Goal: Obtain resource: Obtain resource

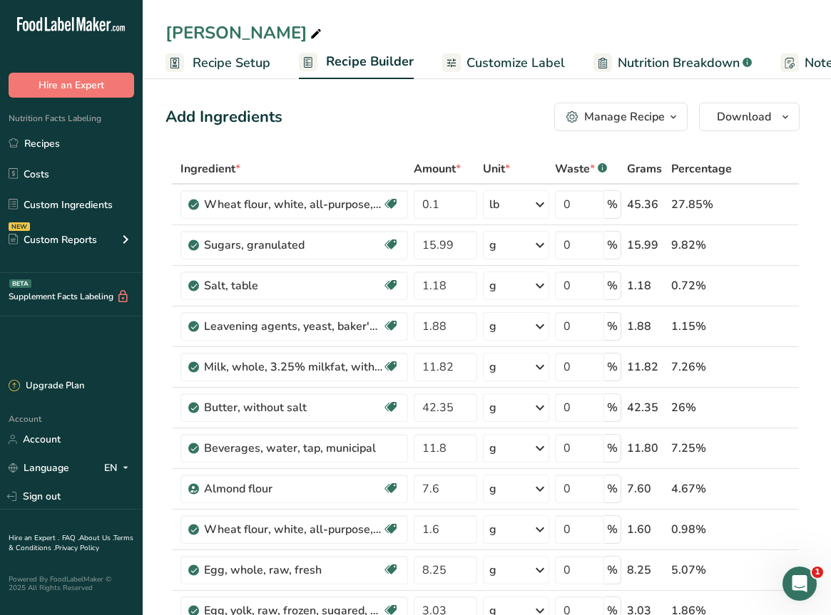
click at [36, 24] on icon ".a-20{fill:#fff;}" at bounding box center [86, 28] width 139 height 22
click at [63, 26] on icon at bounding box center [61, 24] width 6 height 14
click at [60, 135] on link "Recipes" at bounding box center [71, 143] width 143 height 27
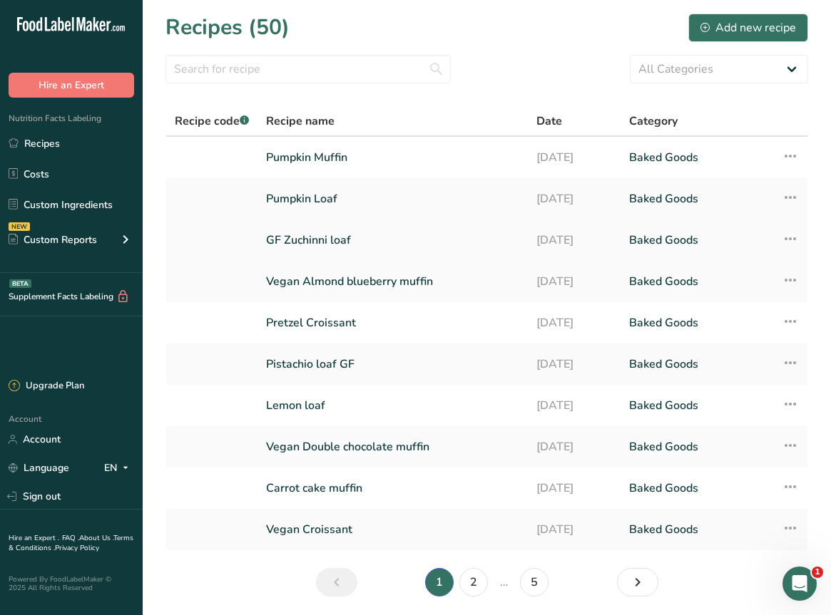
click at [370, 238] on link "GF Zuchinni loaf" at bounding box center [392, 240] width 253 height 30
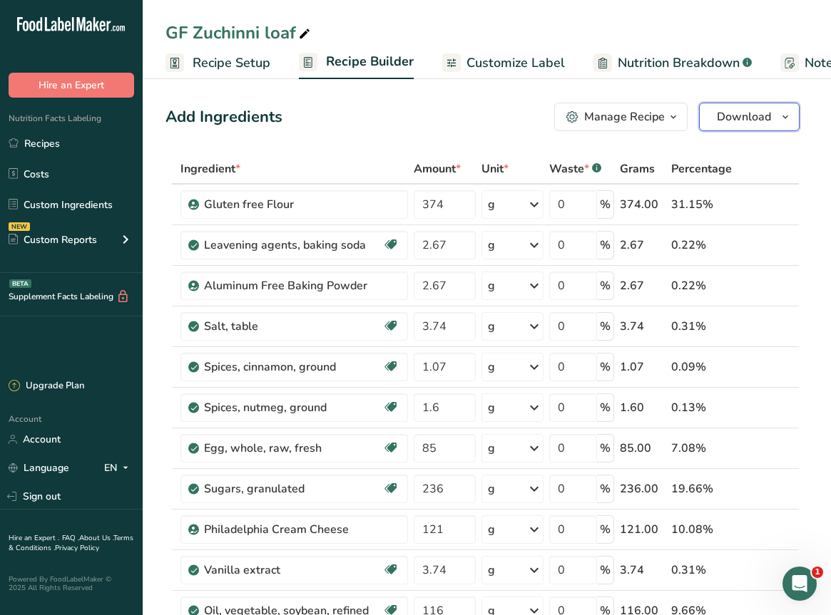
click at [724, 113] on span "Download" at bounding box center [744, 116] width 54 height 17
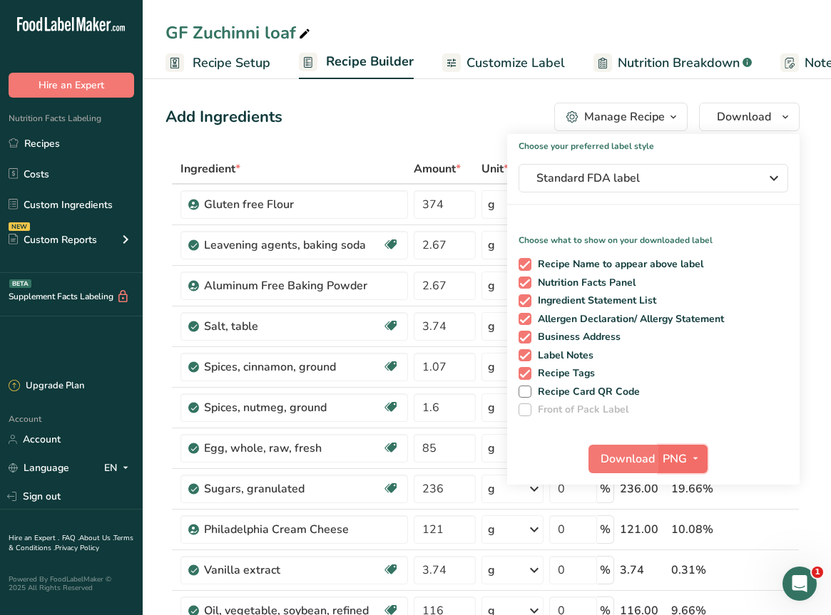
click at [697, 456] on icon "button" at bounding box center [695, 459] width 11 height 18
click at [685, 555] on link "PDF" at bounding box center [685, 559] width 46 height 24
click at [619, 459] on span "Download" at bounding box center [628, 459] width 54 height 17
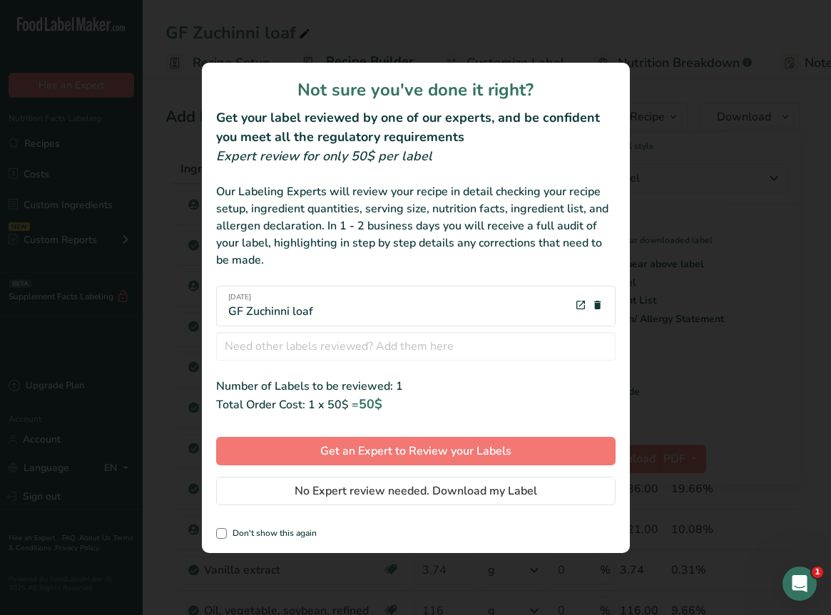
click at [272, 523] on div "Not sure you've done it right? Get your label reviewed by one of our experts, a…" at bounding box center [416, 308] width 428 height 491
click at [272, 532] on span "Don't show this again" at bounding box center [272, 533] width 90 height 11
click at [225, 532] on input "Don't show this again" at bounding box center [220, 533] width 9 height 9
checkbox input "true"
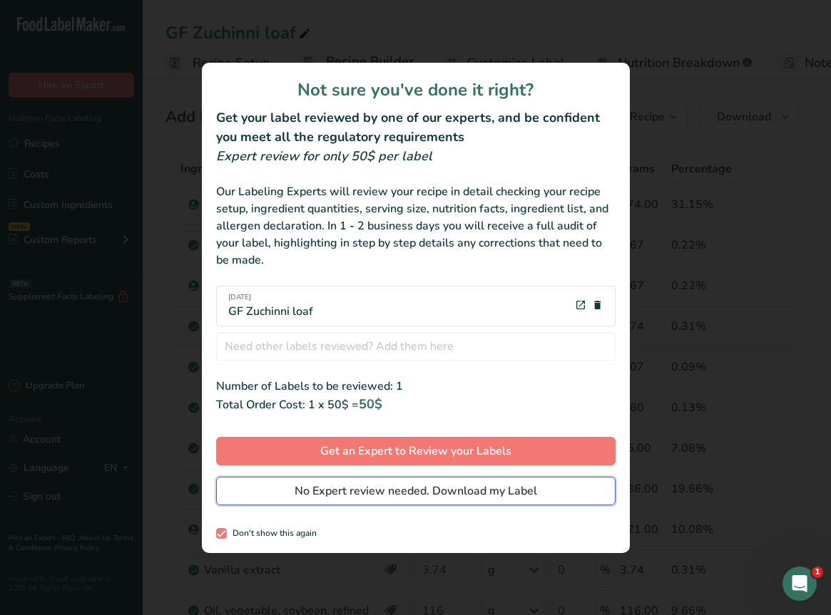
click at [281, 495] on button "No Expert review needed. Download my Label" at bounding box center [415, 491] width 399 height 29
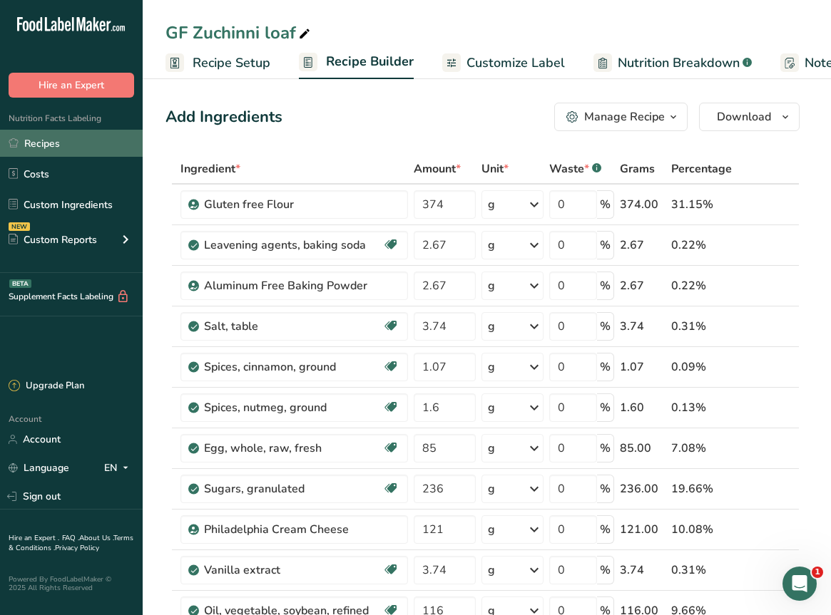
click at [60, 133] on link "Recipes" at bounding box center [71, 143] width 143 height 27
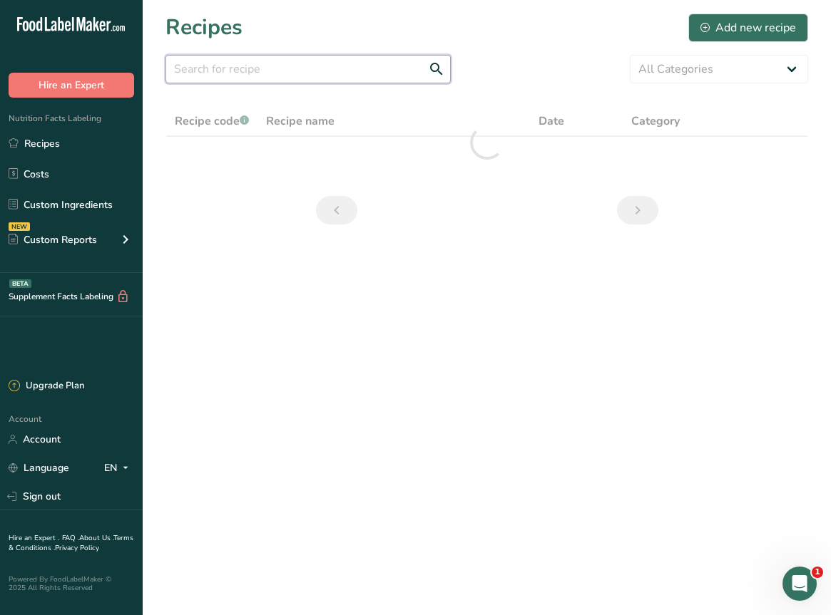
click at [313, 66] on input "text" at bounding box center [307, 69] width 285 height 29
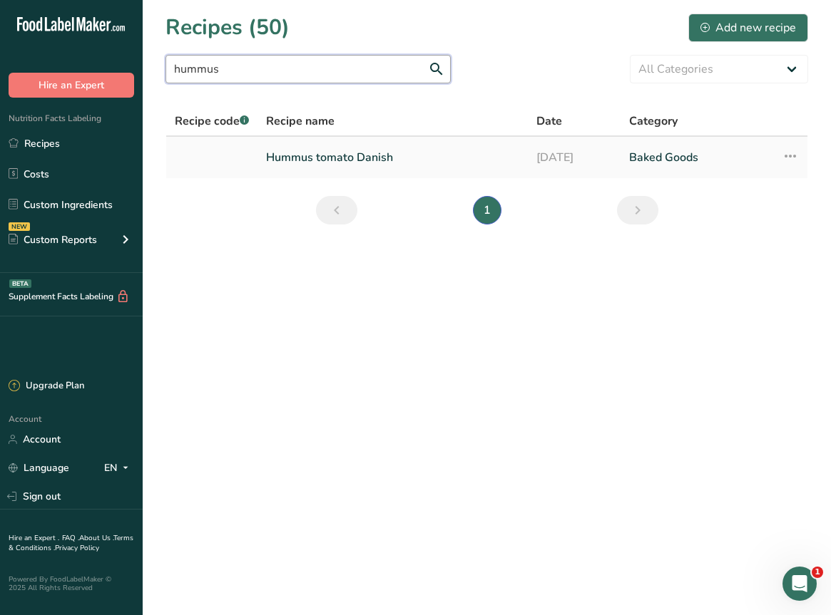
type input "hummus"
click at [309, 155] on link "Hummus tomato Danish" at bounding box center [392, 158] width 253 height 30
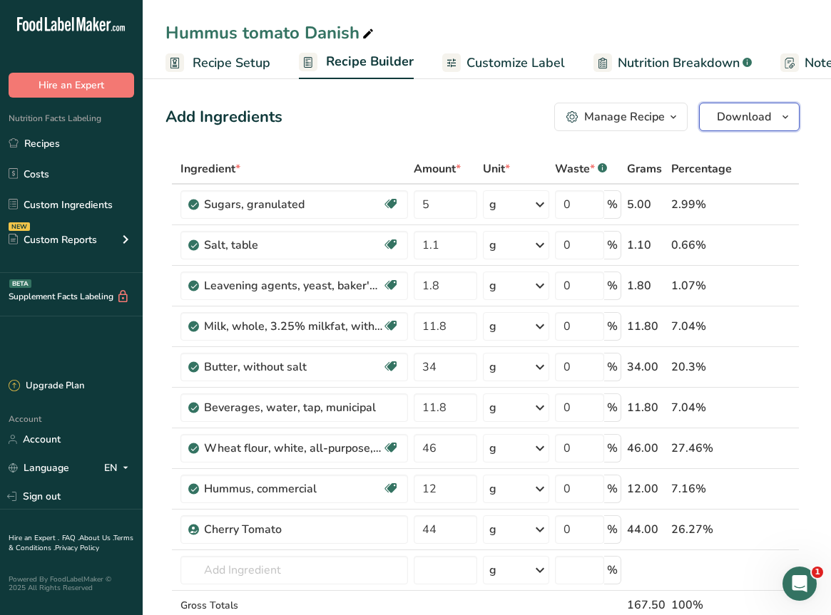
click at [754, 122] on span "Download" at bounding box center [744, 116] width 54 height 17
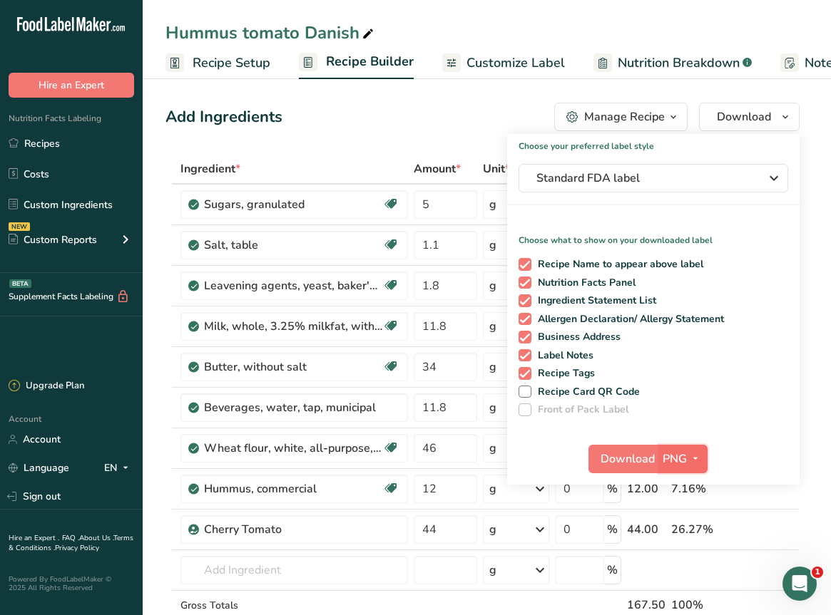
click at [688, 454] on span "button" at bounding box center [695, 459] width 17 height 17
click at [687, 553] on link "PDF" at bounding box center [685, 559] width 46 height 24
click at [618, 459] on span "Download" at bounding box center [628, 459] width 54 height 17
click at [42, 143] on link "Recipes" at bounding box center [71, 143] width 143 height 27
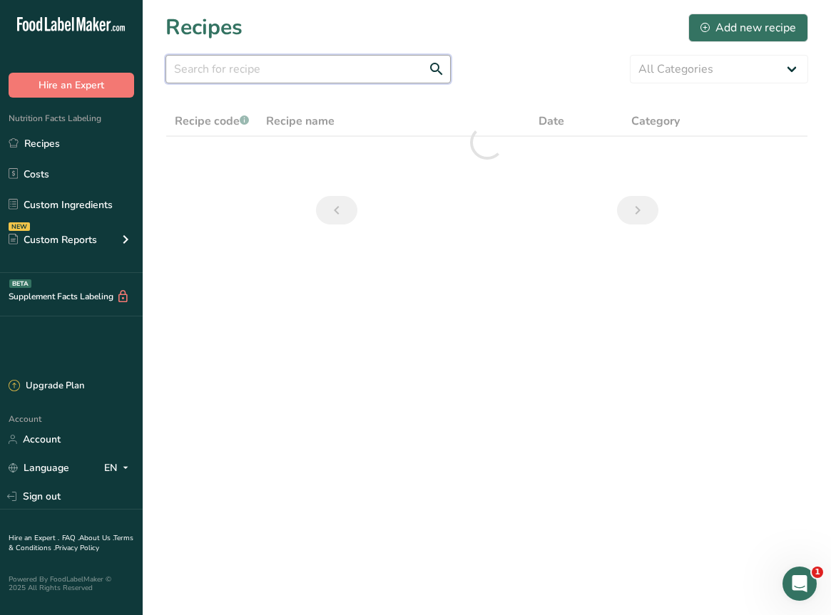
click at [382, 73] on input "text" at bounding box center [307, 69] width 285 height 29
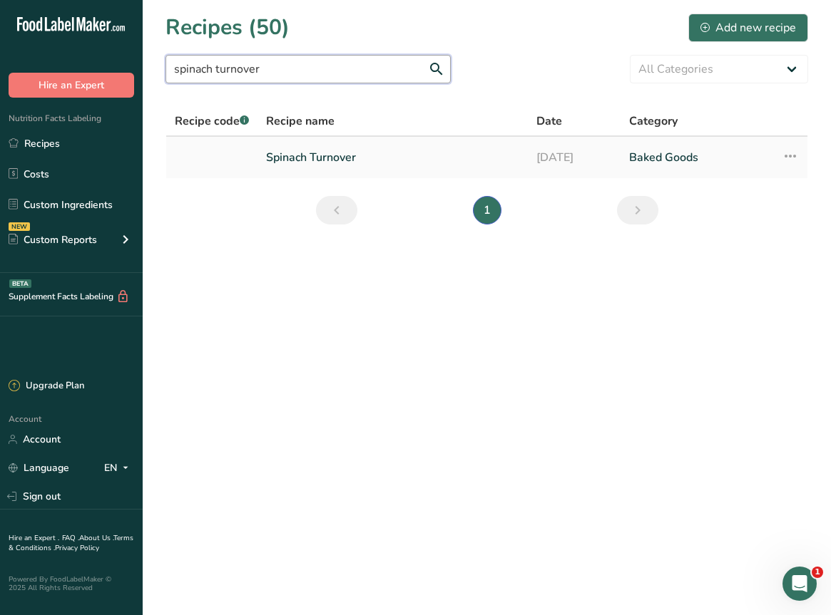
type input "spinach turnover"
click at [347, 157] on link "Spinach Turnover" at bounding box center [392, 158] width 253 height 30
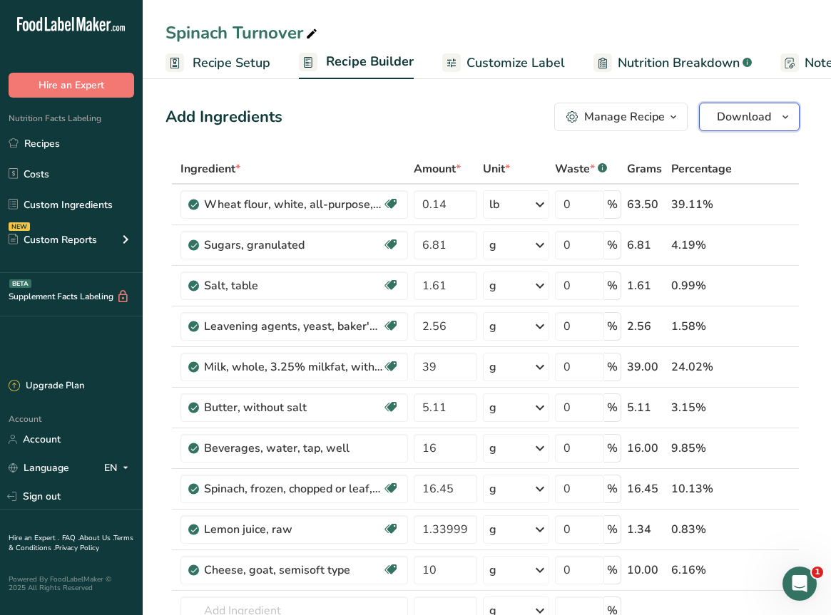
click at [745, 118] on span "Download" at bounding box center [744, 116] width 54 height 17
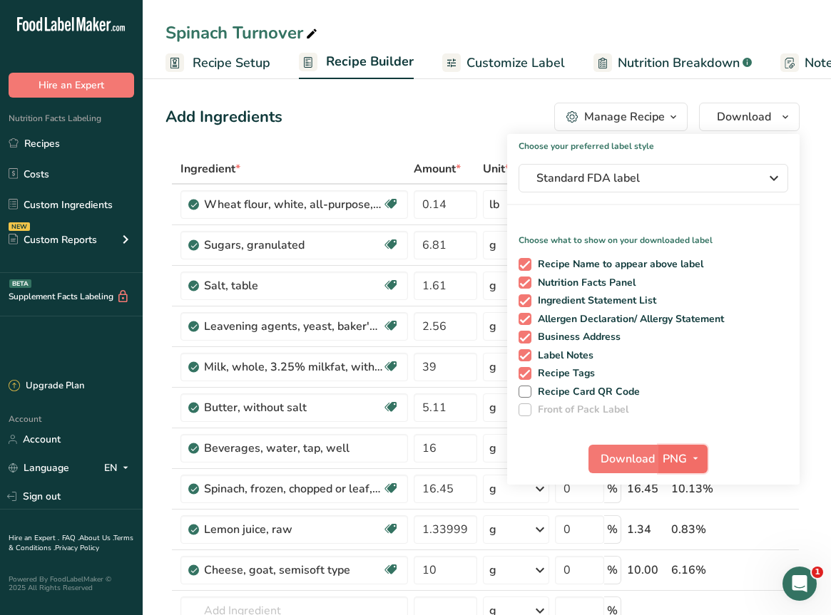
click at [698, 459] on icon "button" at bounding box center [695, 459] width 11 height 18
click at [682, 554] on link "PDF" at bounding box center [685, 559] width 46 height 24
click at [623, 461] on span "Download" at bounding box center [628, 459] width 54 height 17
click at [34, 142] on link "Recipes" at bounding box center [71, 143] width 143 height 27
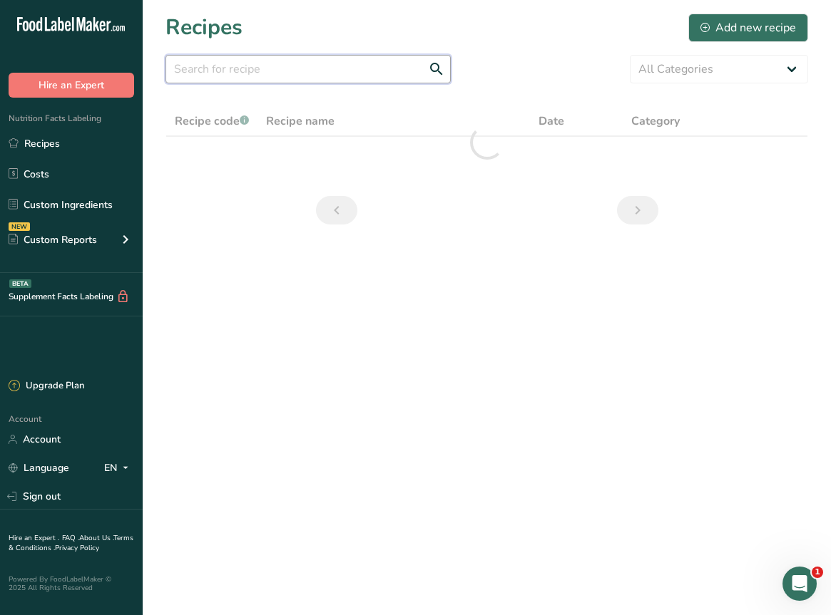
click at [290, 68] on input "text" at bounding box center [307, 69] width 285 height 29
click at [290, 73] on input "plain" at bounding box center [307, 69] width 285 height 29
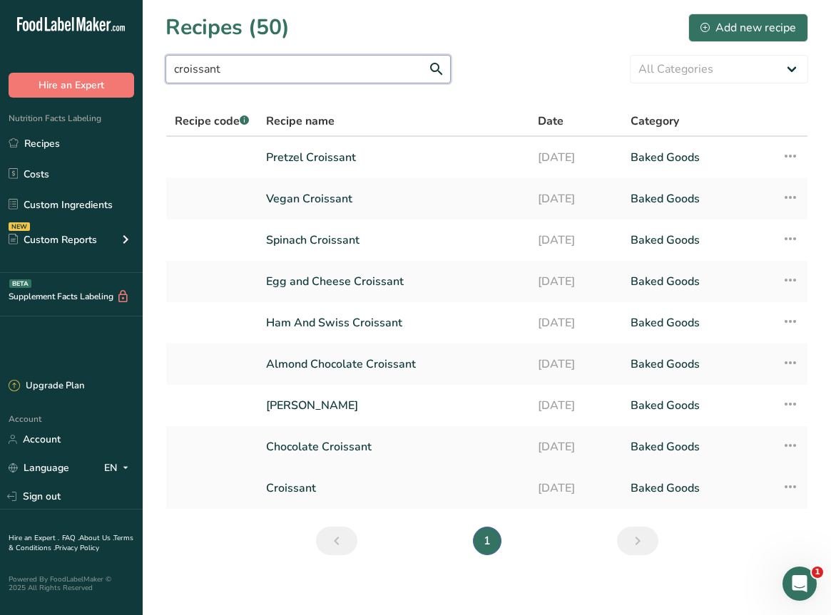
type input "croissant"
click at [305, 488] on link "Croissant" at bounding box center [393, 489] width 255 height 30
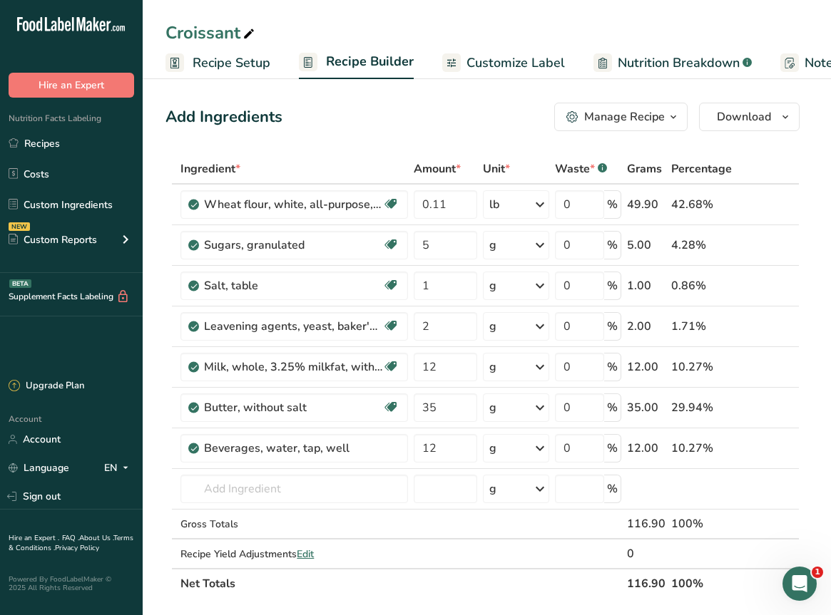
click at [521, 54] on span "Customize Label" at bounding box center [515, 62] width 98 height 19
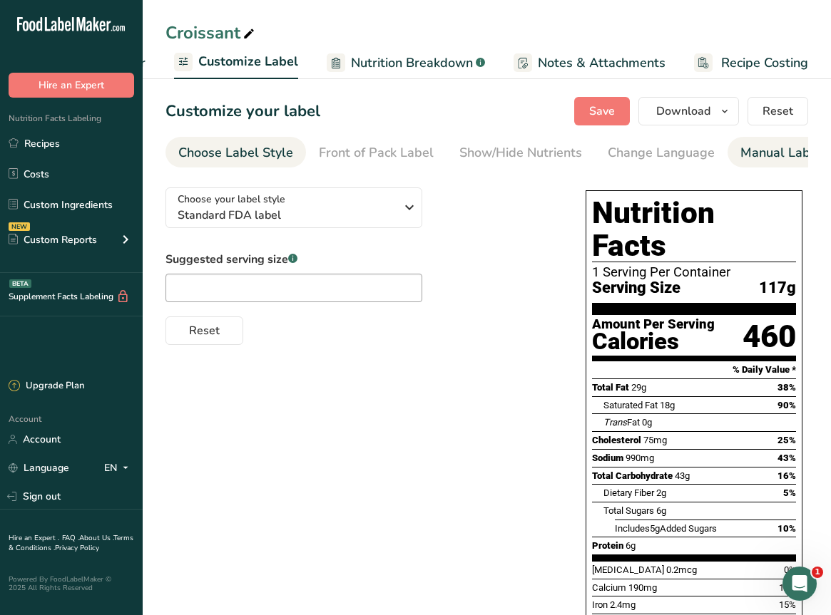
click at [763, 158] on div "Manual Label Override" at bounding box center [815, 152] width 150 height 19
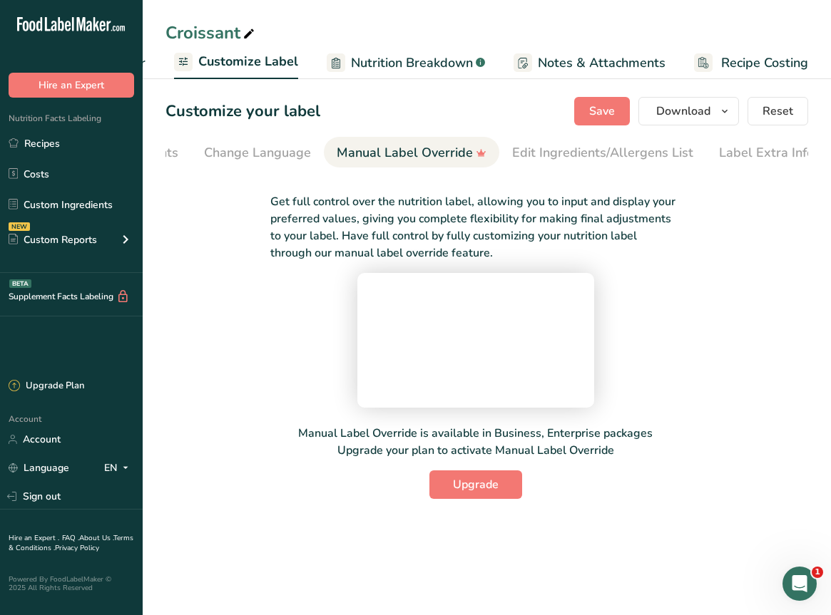
scroll to position [0, 411]
click at [769, 154] on div "Label Extra Info" at bounding box center [759, 152] width 95 height 19
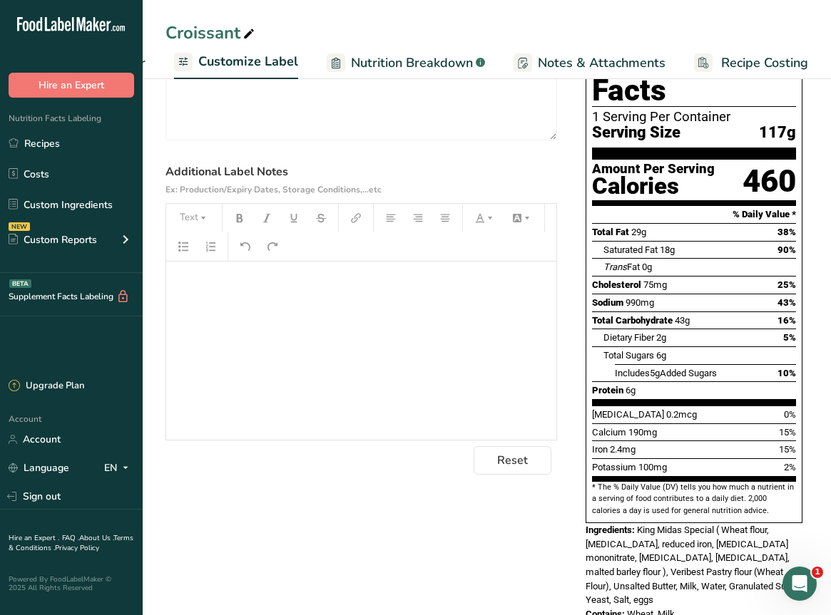
scroll to position [0, 0]
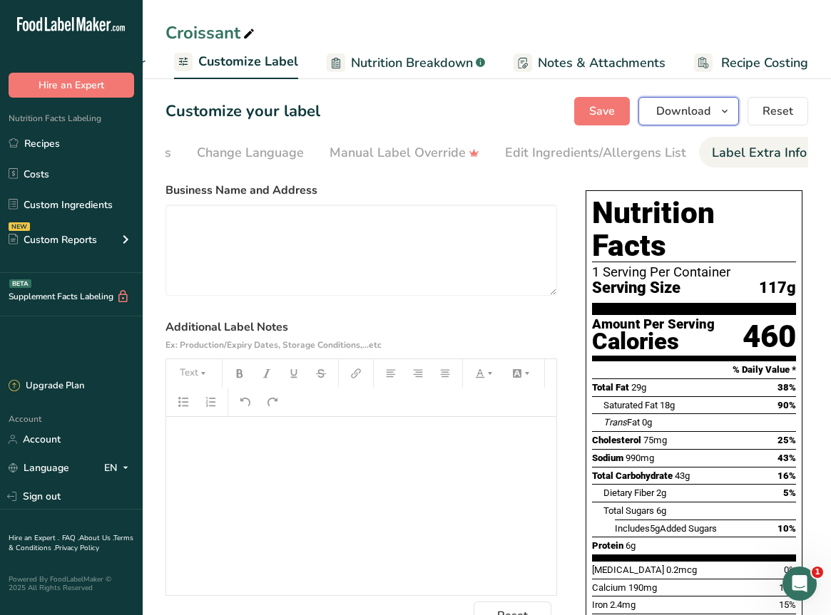
click at [679, 110] on span "Download" at bounding box center [683, 111] width 54 height 17
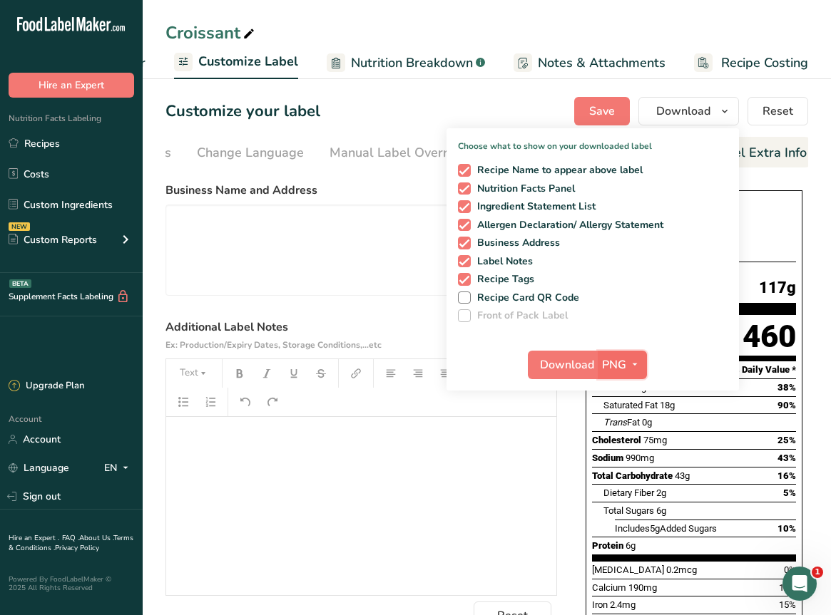
click at [637, 362] on icon "button" at bounding box center [634, 365] width 11 height 18
click at [623, 462] on link "PDF" at bounding box center [624, 465] width 46 height 24
click at [564, 361] on span "Download" at bounding box center [568, 365] width 54 height 17
click at [41, 148] on link "Recipes" at bounding box center [71, 143] width 143 height 27
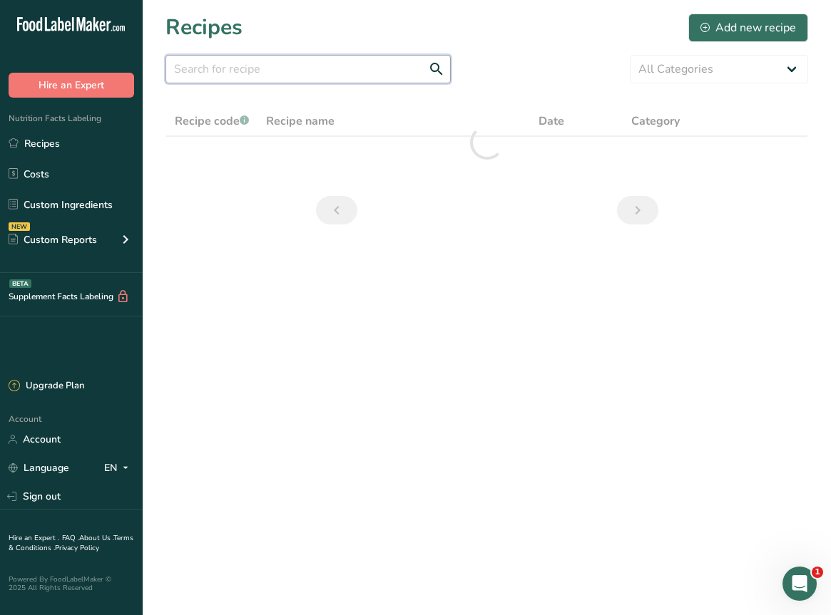
click at [343, 69] on input "text" at bounding box center [307, 69] width 285 height 29
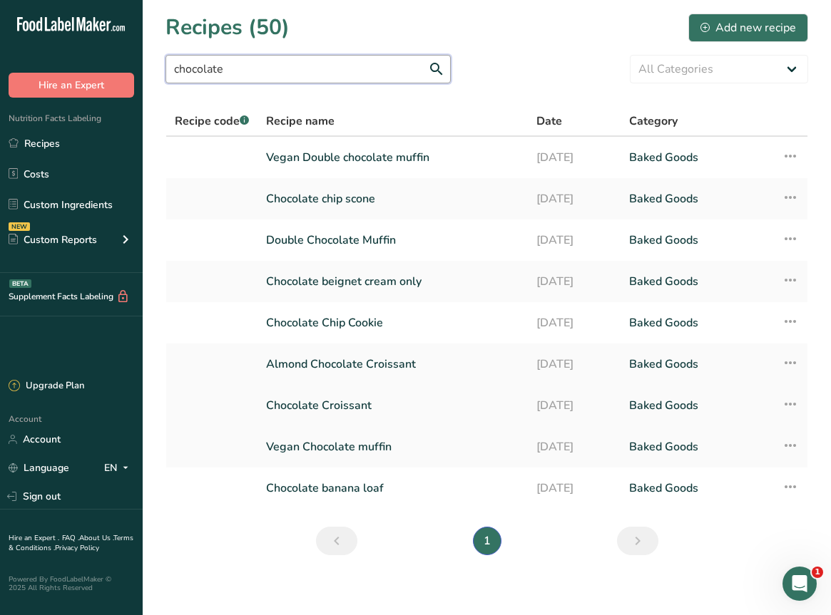
type input "chocolate"
click at [352, 404] on link "Chocolate Croissant" at bounding box center [392, 406] width 253 height 30
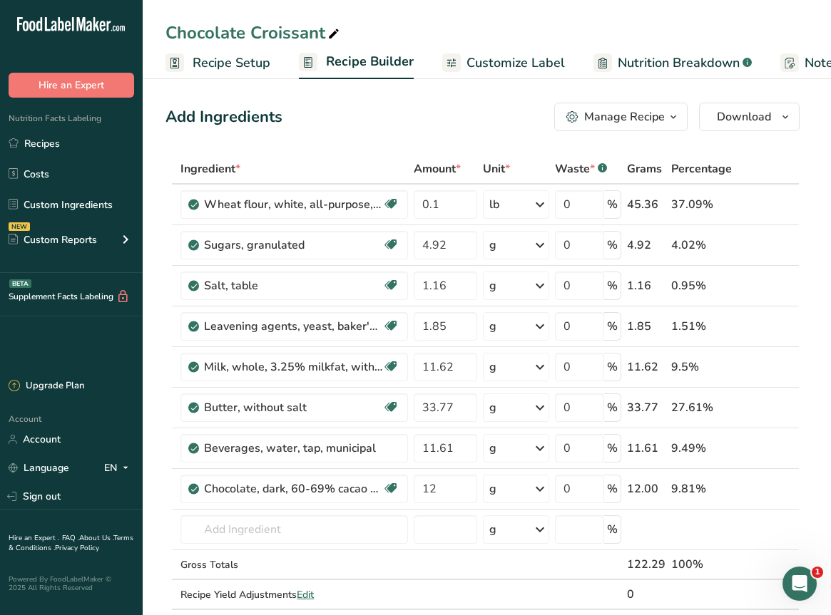
click at [500, 66] on span "Customize Label" at bounding box center [515, 62] width 98 height 19
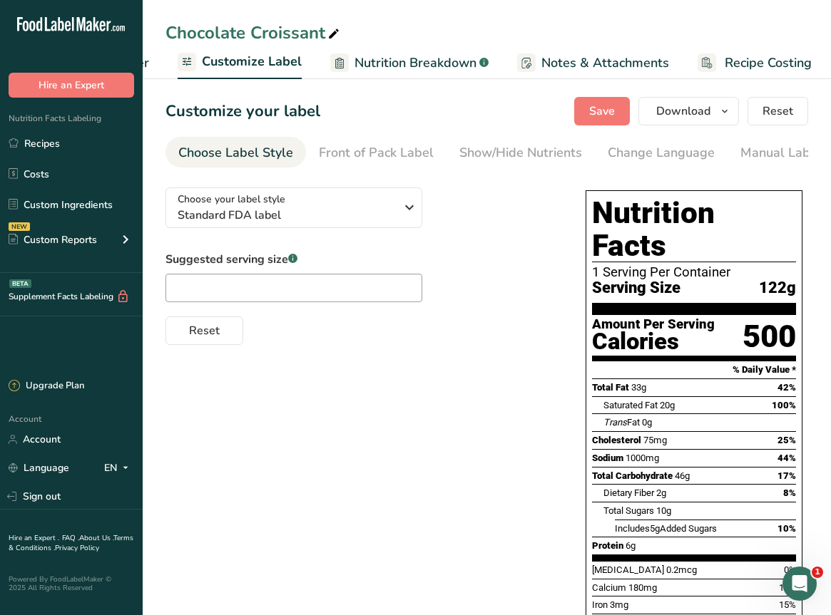
scroll to position [0, 266]
click at [758, 159] on div "Manual Label Override" at bounding box center [815, 152] width 150 height 19
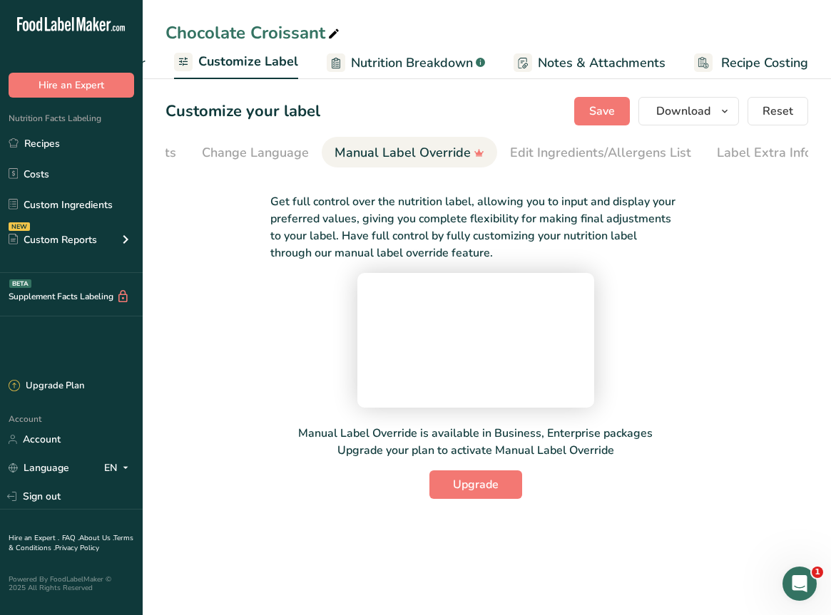
scroll to position [0, 411]
click at [758, 159] on div "Label Extra Info" at bounding box center [759, 152] width 95 height 19
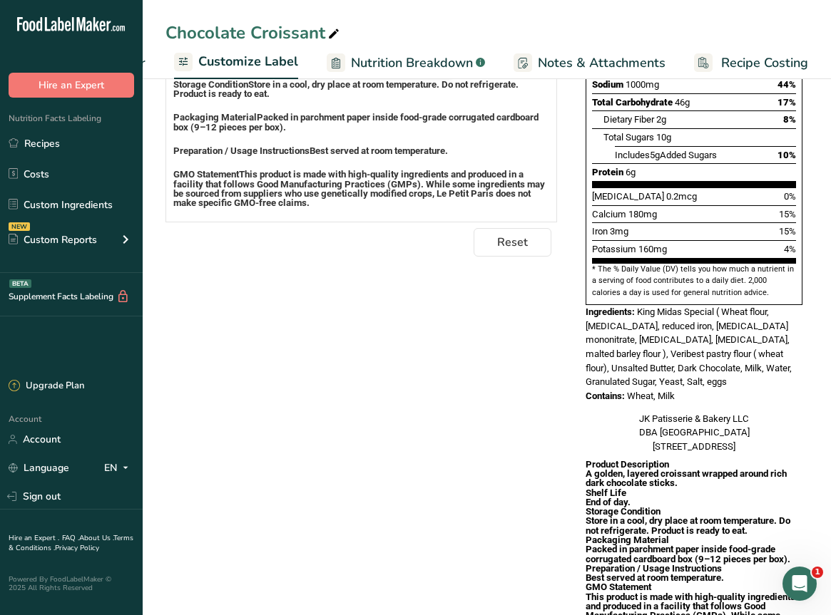
scroll to position [446, 0]
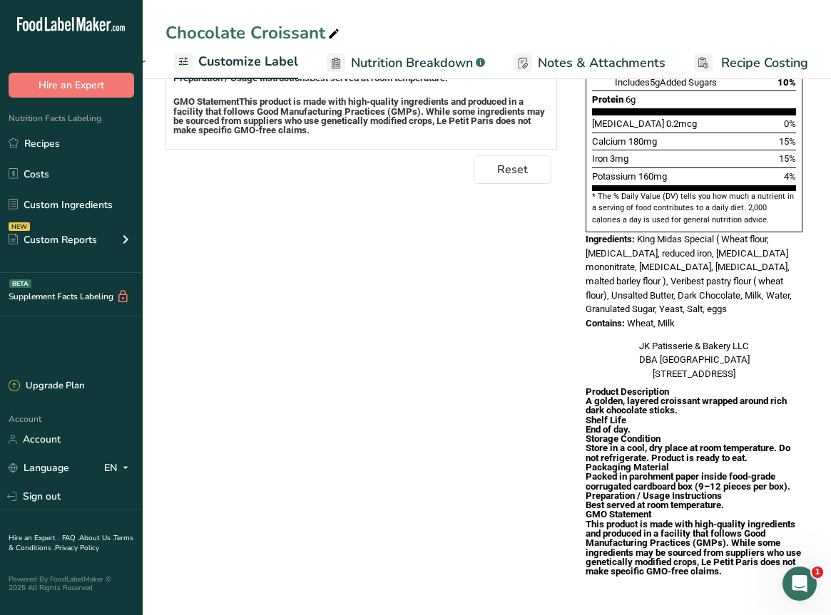
drag, startPoint x: 175, startPoint y: 439, endPoint x: 338, endPoint y: 134, distance: 345.5
click at [337, 134] on div "Product Description A golden, layered croissant wrapped around rich dark chocol…" at bounding box center [361, 35] width 390 height 200
copy div "Product Description A golden, layered croissant wrapped around rich dark chocol…"
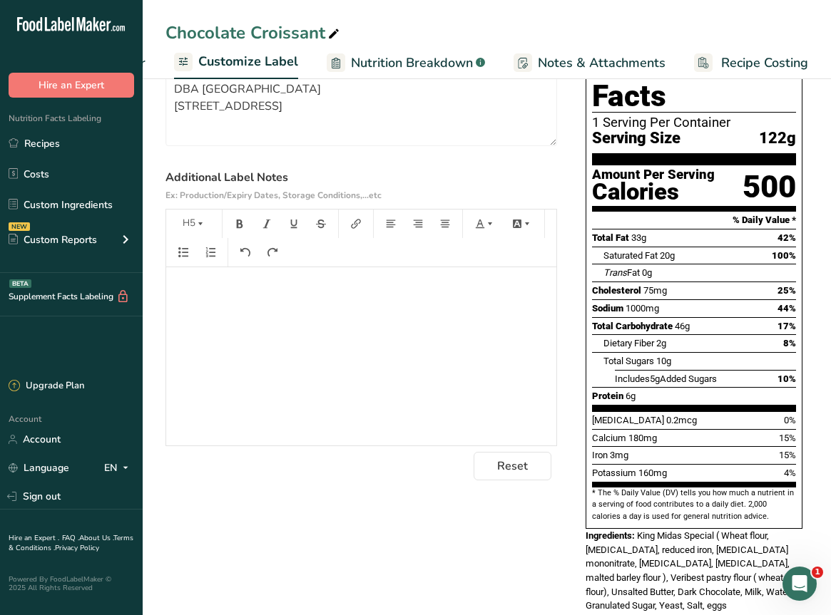
scroll to position [0, 0]
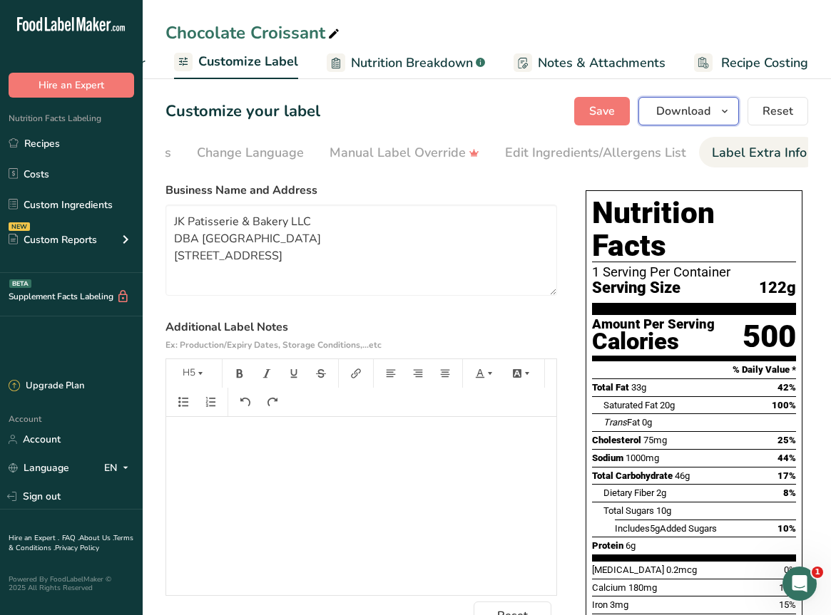
click at [670, 116] on span "Download" at bounding box center [683, 111] width 54 height 17
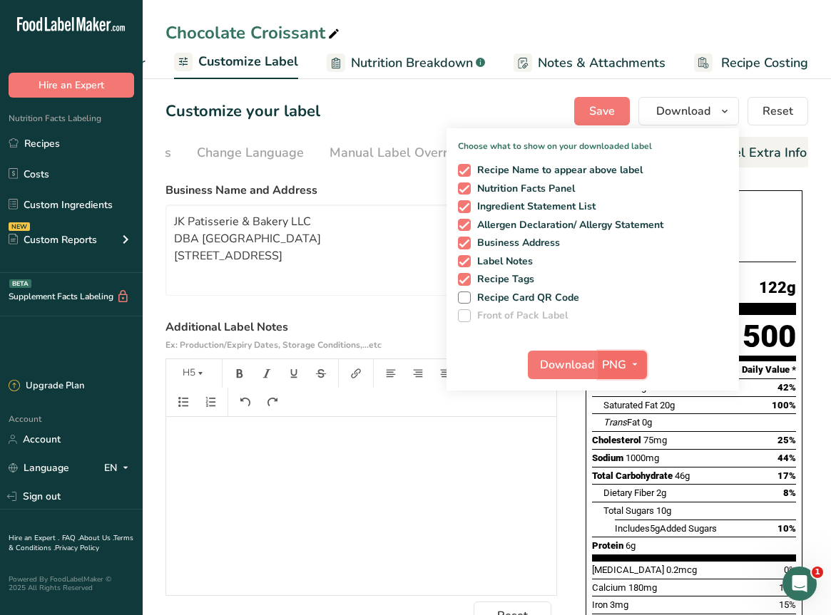
click at [634, 364] on icon "button" at bounding box center [634, 365] width 11 height 18
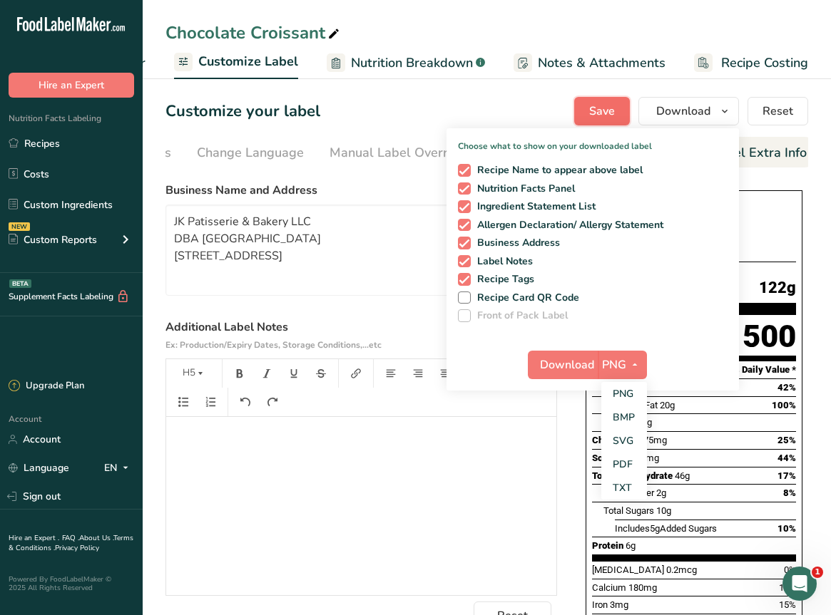
click at [604, 103] on span "Save" at bounding box center [602, 111] width 26 height 17
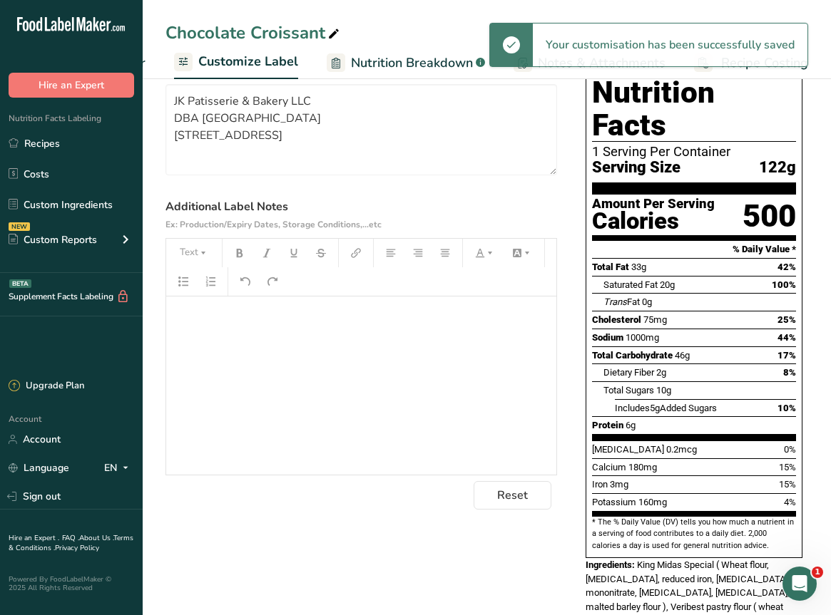
scroll to position [8, 0]
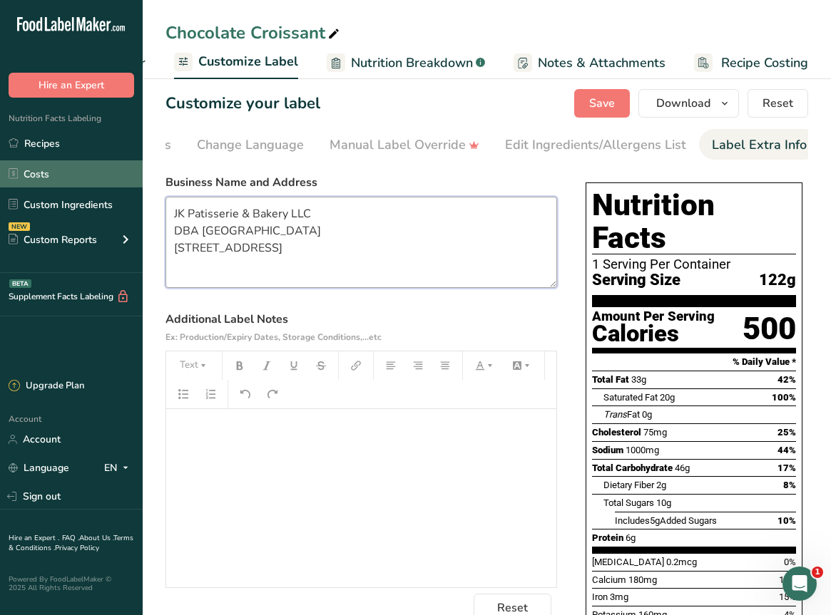
drag, startPoint x: 295, startPoint y: 277, endPoint x: 121, endPoint y: 152, distance: 214.5
click at [121, 152] on div ".a-20{fill:#fff;} Hire an Expert Nutrition Facts Labeling Recipes Costs Custom …" at bounding box center [415, 429] width 831 height 874
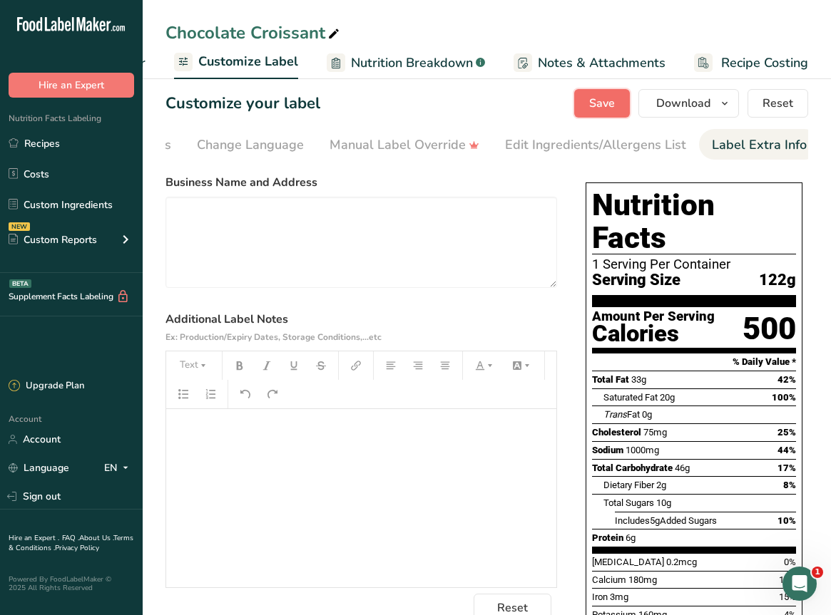
click at [585, 96] on button "Save" at bounding box center [602, 103] width 56 height 29
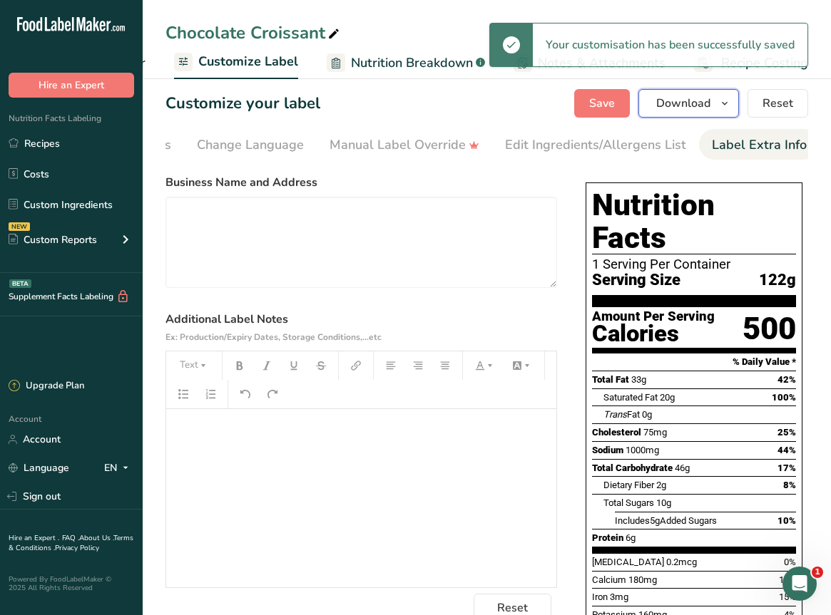
click at [722, 101] on icon "button" at bounding box center [724, 104] width 11 height 18
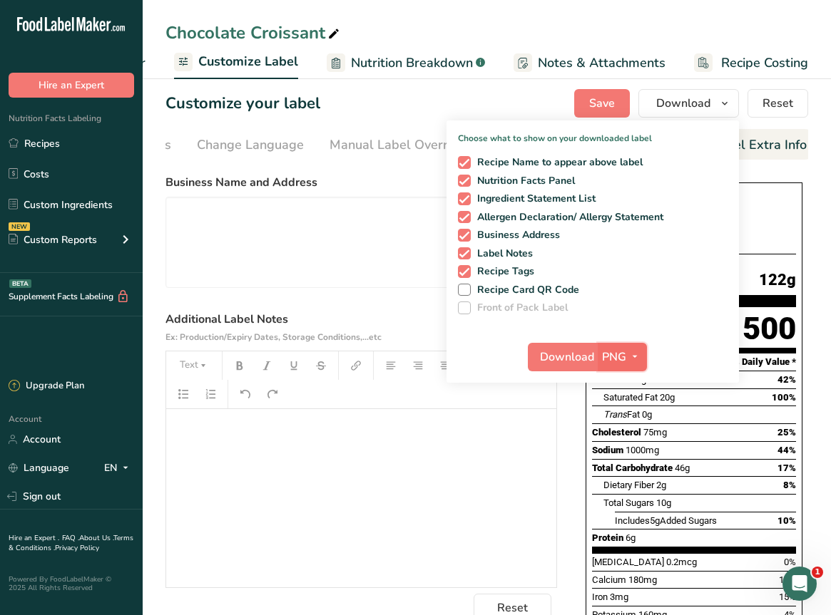
click at [635, 354] on icon "button" at bounding box center [634, 357] width 11 height 18
click at [615, 458] on link "PDF" at bounding box center [624, 457] width 46 height 24
click at [555, 351] on span "Download" at bounding box center [568, 357] width 54 height 17
click at [386, 459] on div "﻿" at bounding box center [361, 498] width 390 height 178
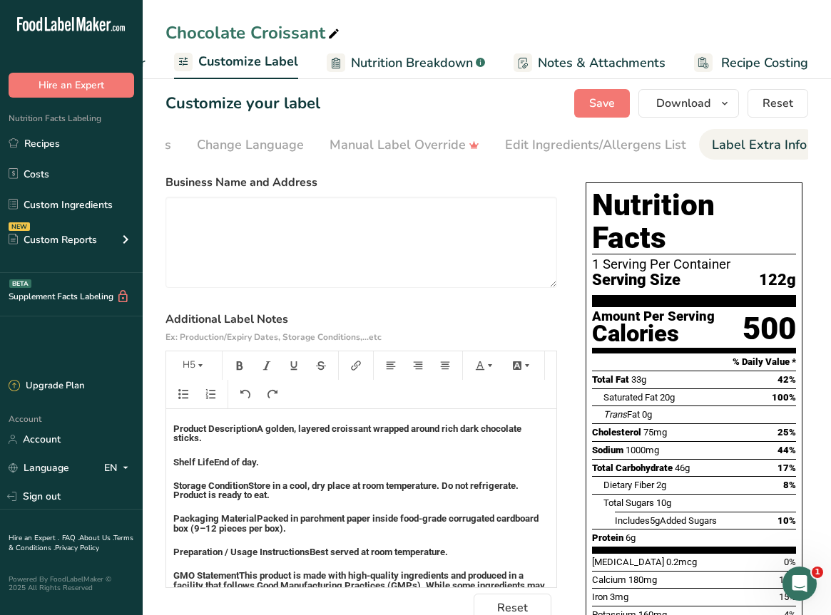
scroll to position [69, 0]
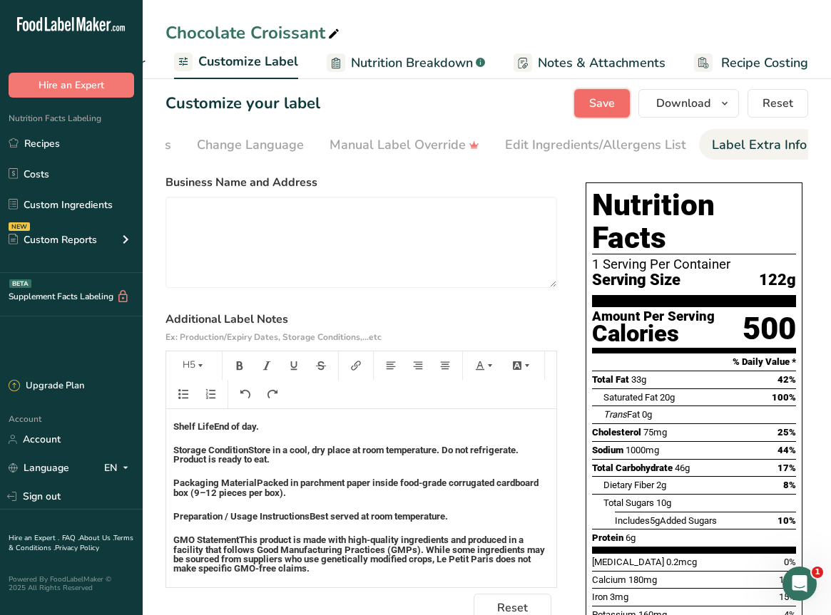
click at [589, 112] on button "Save" at bounding box center [602, 103] width 56 height 29
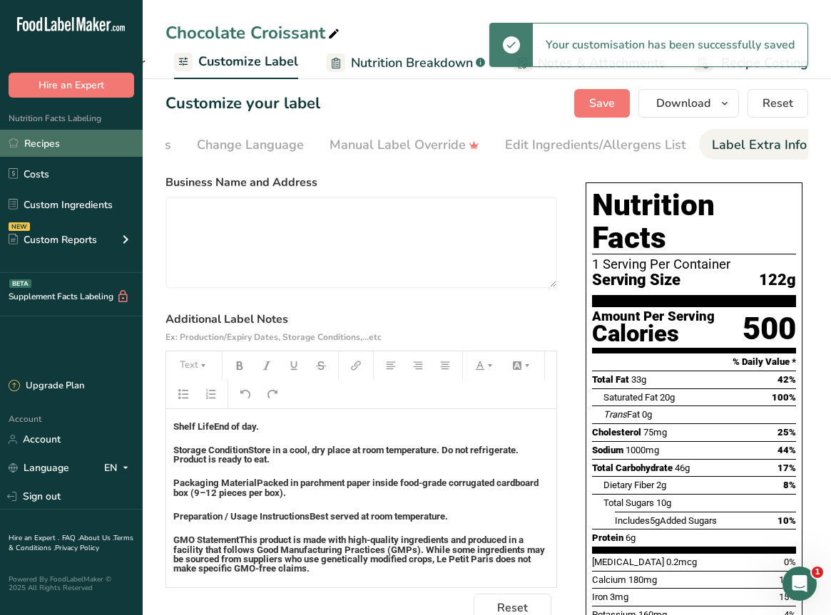
click at [55, 147] on link "Recipes" at bounding box center [71, 143] width 143 height 27
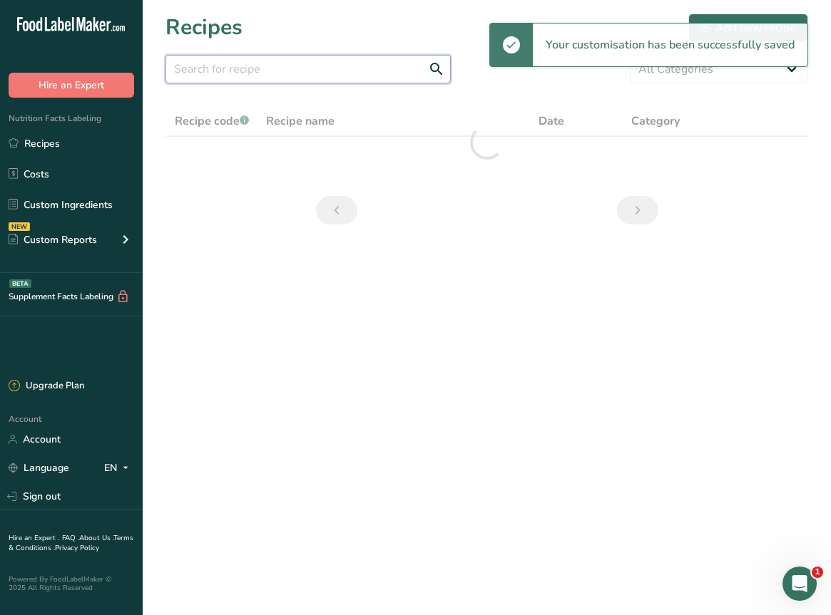
click at [327, 76] on input "text" at bounding box center [307, 69] width 285 height 29
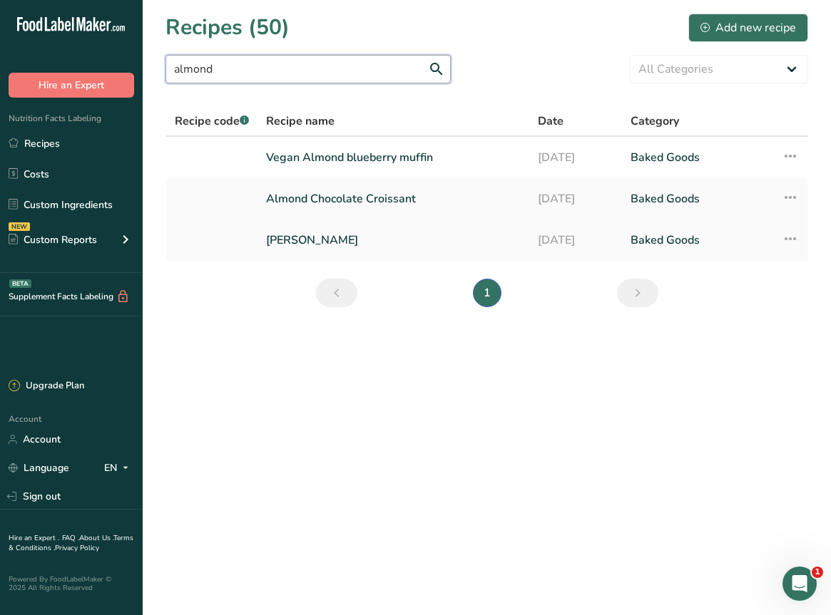
type input "almond"
click at [332, 245] on link "[PERSON_NAME]" at bounding box center [393, 240] width 255 height 30
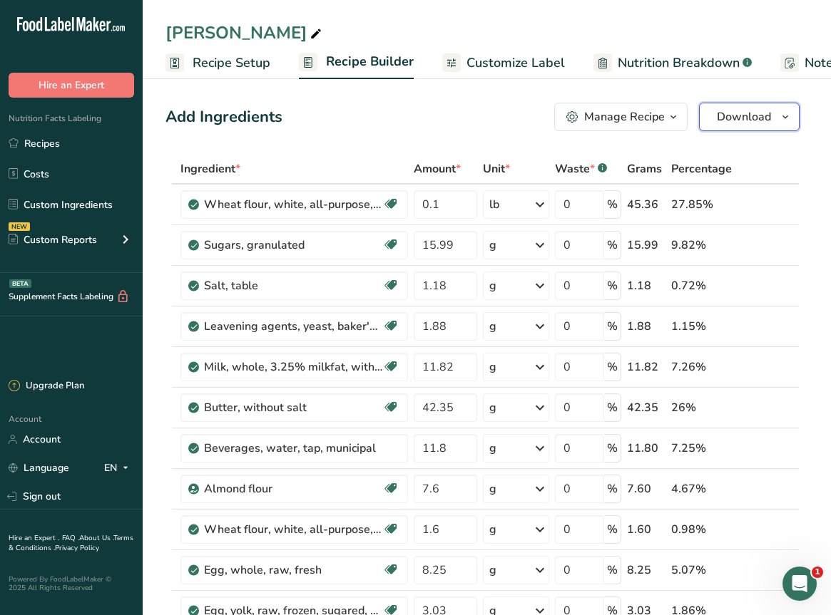
click at [736, 107] on button "Download" at bounding box center [749, 117] width 101 height 29
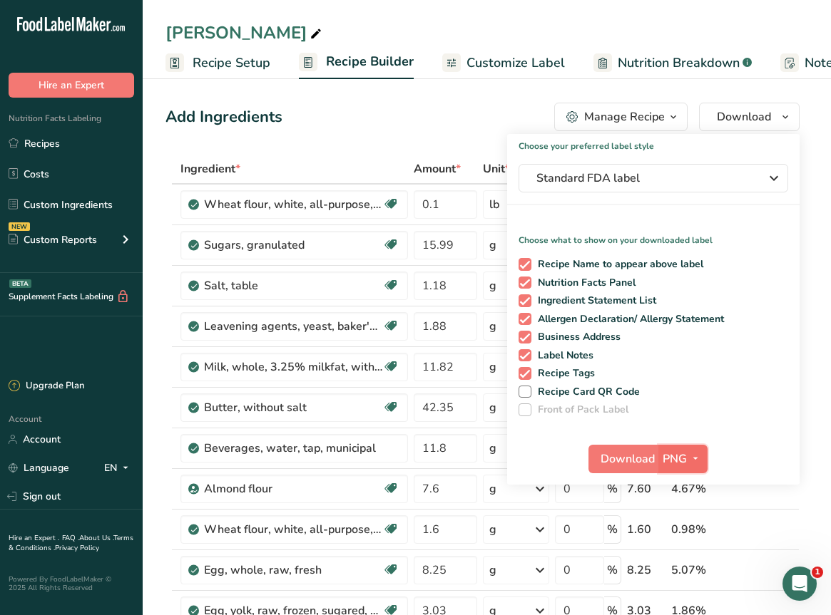
click at [700, 455] on icon "button" at bounding box center [695, 459] width 11 height 18
click at [687, 561] on link "PDF" at bounding box center [685, 559] width 46 height 24
click at [623, 459] on span "Download" at bounding box center [628, 459] width 54 height 17
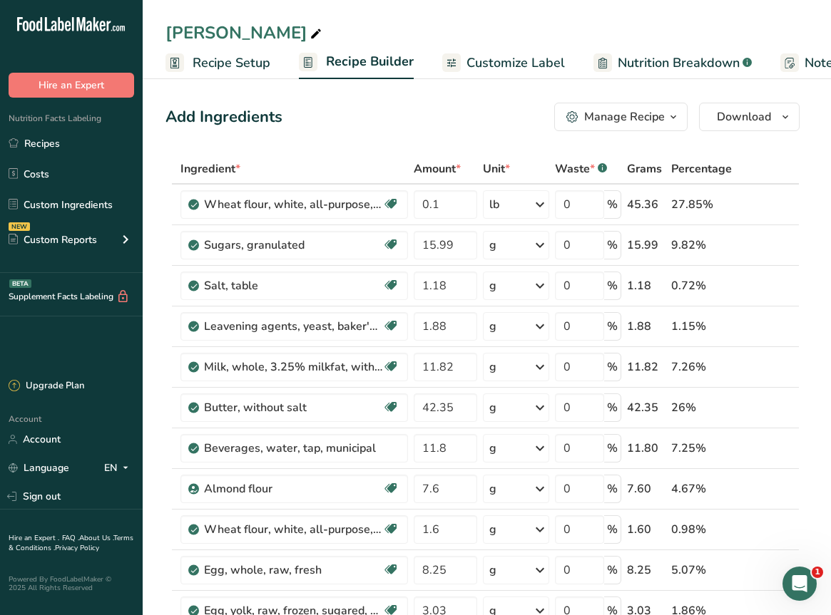
click at [478, 50] on link "Customize Label" at bounding box center [503, 63] width 123 height 32
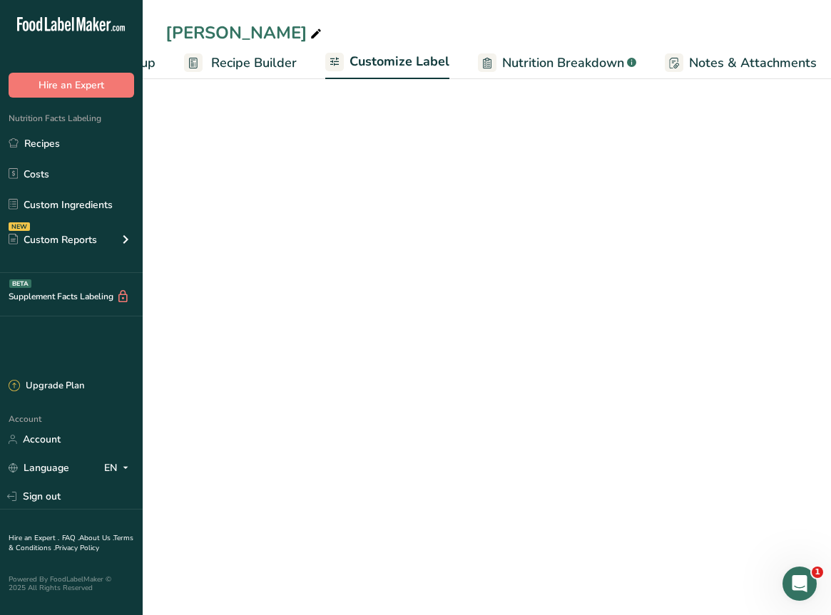
click at [502, 60] on span "Nutrition Breakdown" at bounding box center [563, 62] width 122 height 19
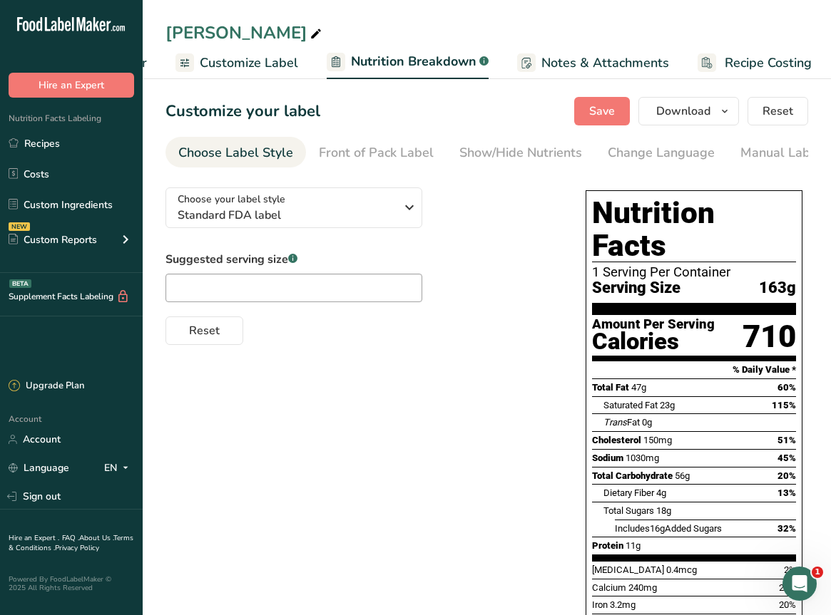
select select "Calories"
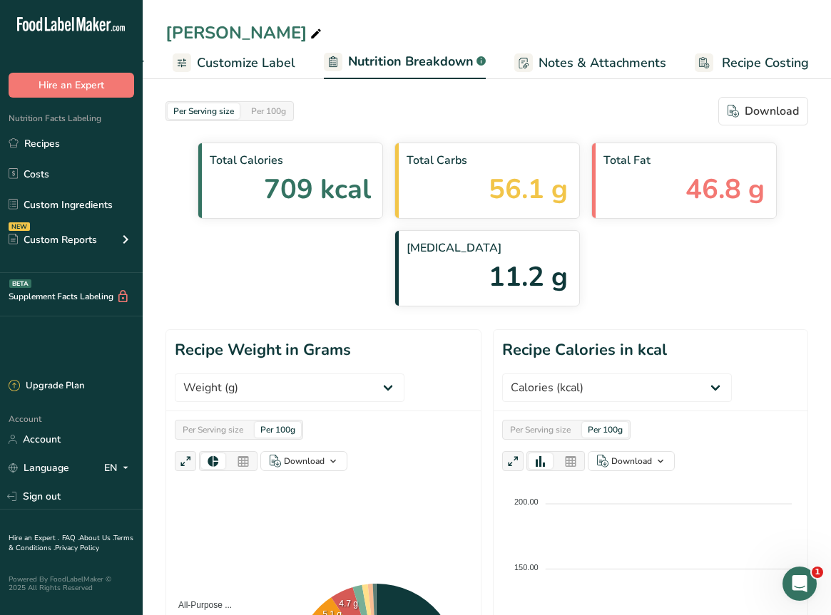
click at [255, 55] on span "Customize Label" at bounding box center [246, 62] width 98 height 19
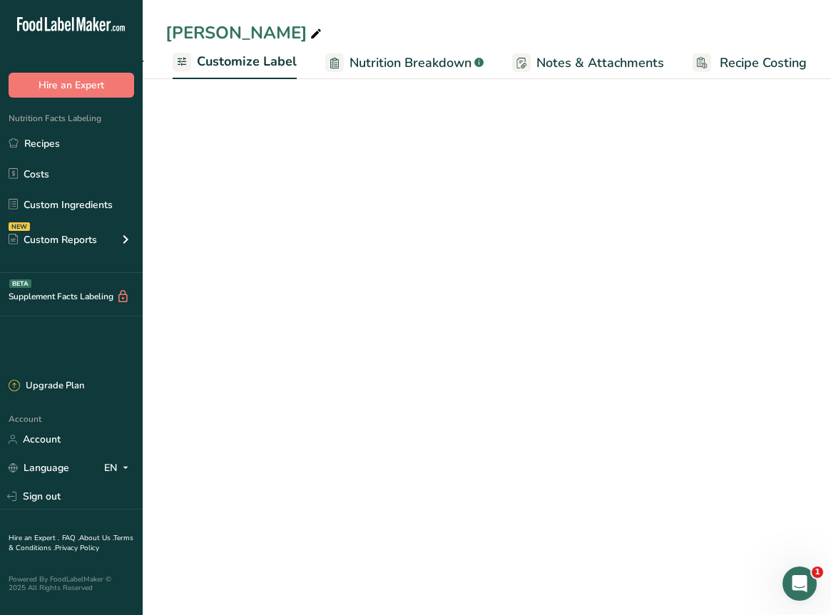
scroll to position [0, 266]
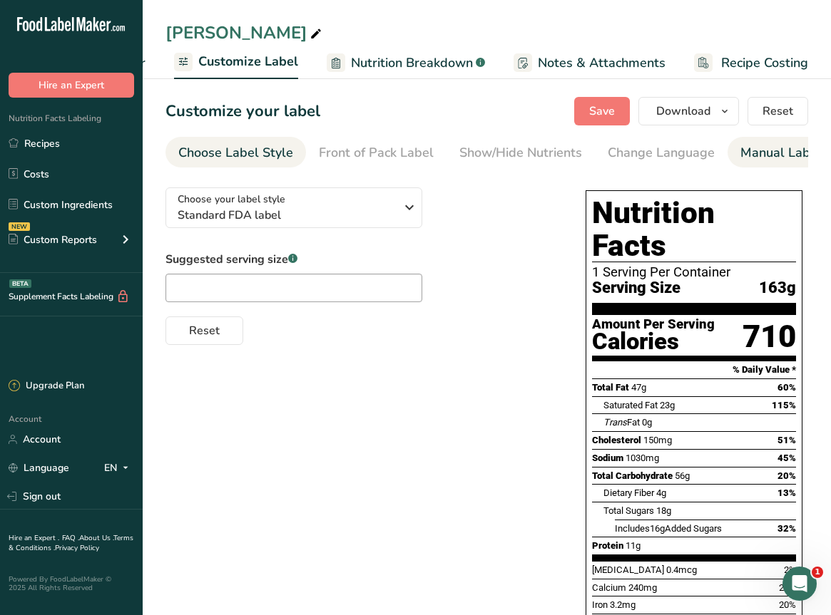
click at [752, 150] on div "Manual Label Override" at bounding box center [815, 152] width 150 height 19
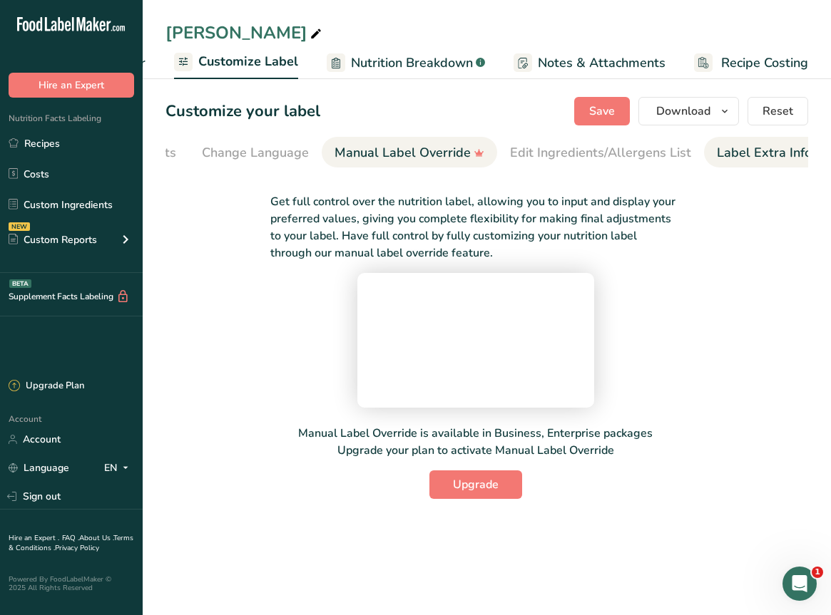
scroll to position [0, 411]
click at [754, 159] on div "Label Extra Info" at bounding box center [759, 152] width 95 height 19
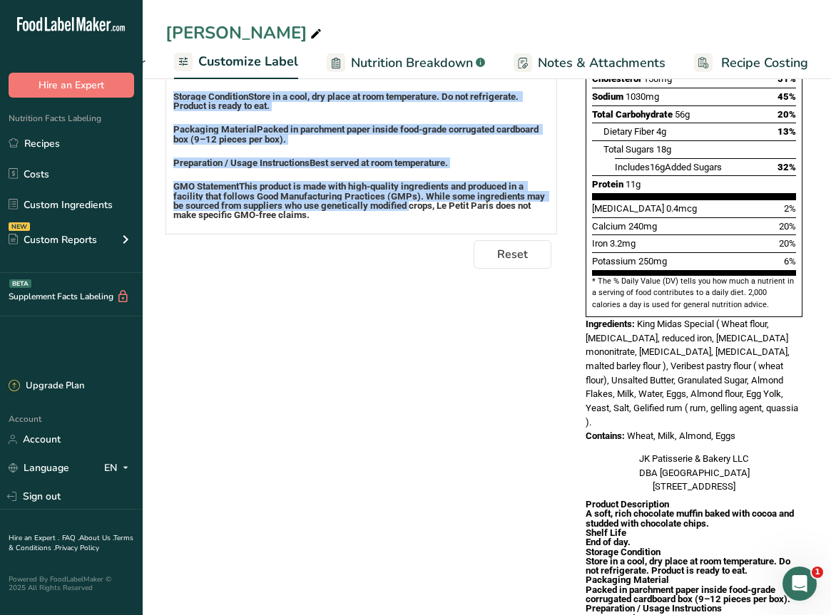
scroll to position [461, 0]
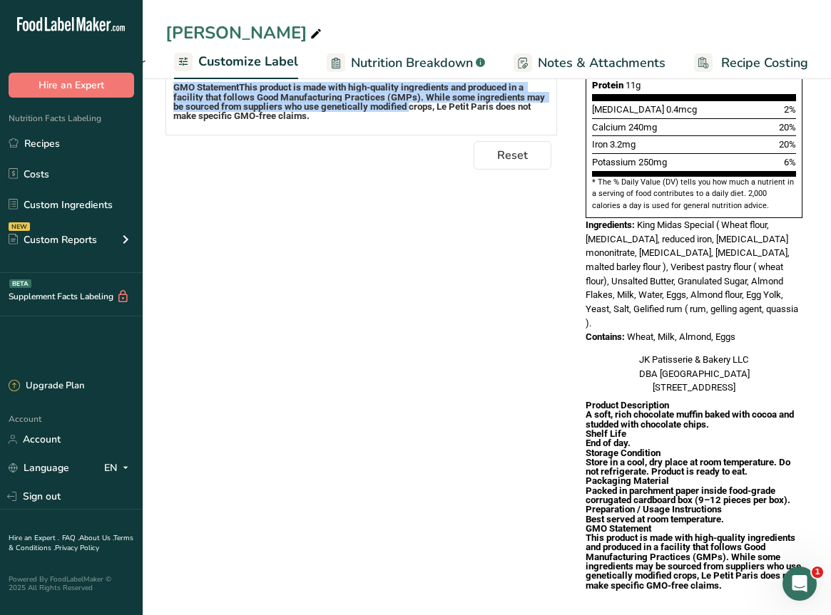
drag, startPoint x: 173, startPoint y: 327, endPoint x: 409, endPoint y: 650, distance: 400.5
click at [409, 615] on html ".a-20{fill:#fff;} Hire an Expert Nutrition Facts Labeling Recipes Costs Custom …" at bounding box center [415, 84] width 831 height 1091
copy div "Product Description A soft, rich chocolate muffin baked with cocoa and studded …"
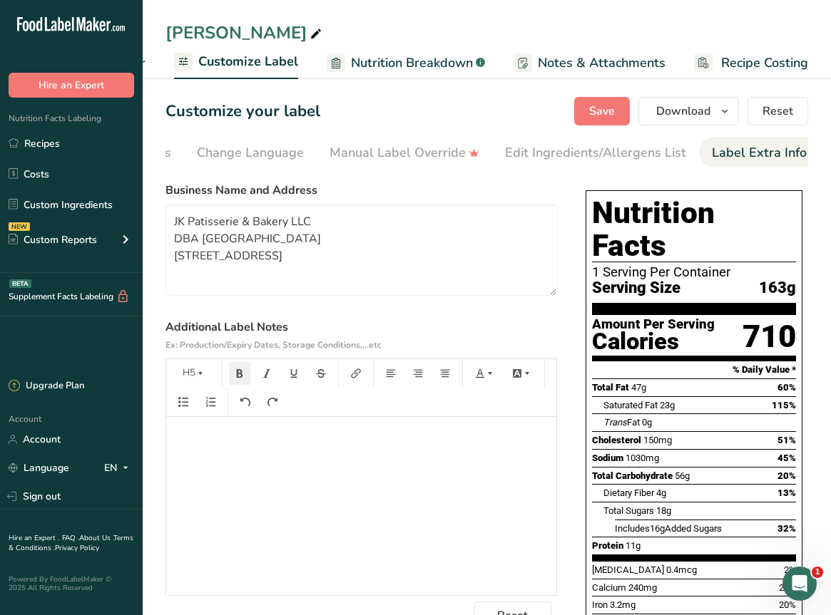
scroll to position [0, 0]
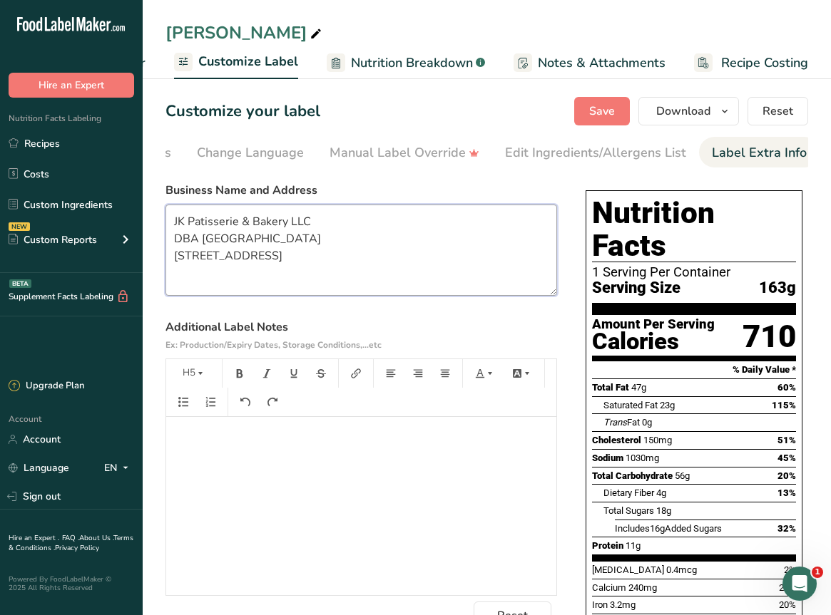
drag, startPoint x: 272, startPoint y: 276, endPoint x: 24, endPoint y: 48, distance: 336.1
click at [24, 48] on div ".a-20{fill:#fff;} Hire an Expert Nutrition Facts Labeling Recipes Costs Custom …" at bounding box center [415, 545] width 831 height 1091
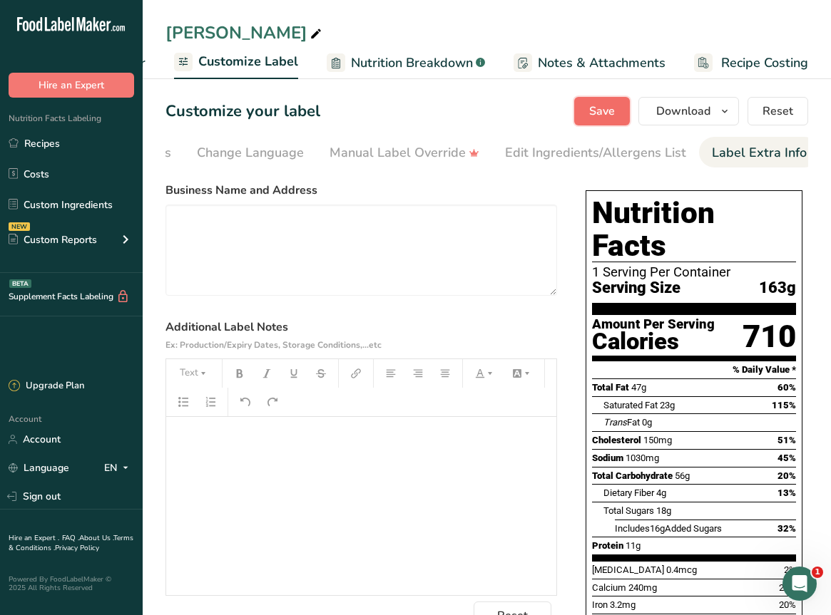
click at [604, 113] on span "Save" at bounding box center [602, 111] width 26 height 17
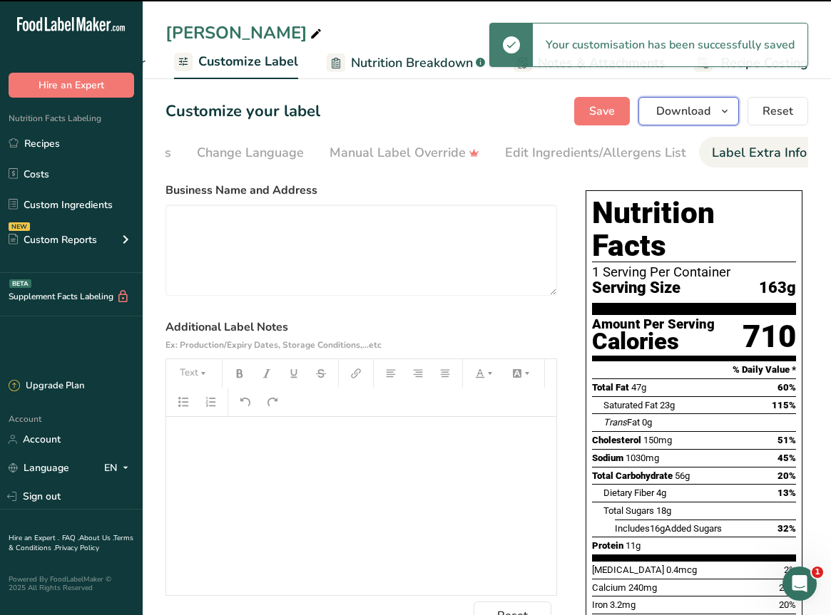
click at [705, 113] on span "Download" at bounding box center [683, 111] width 54 height 17
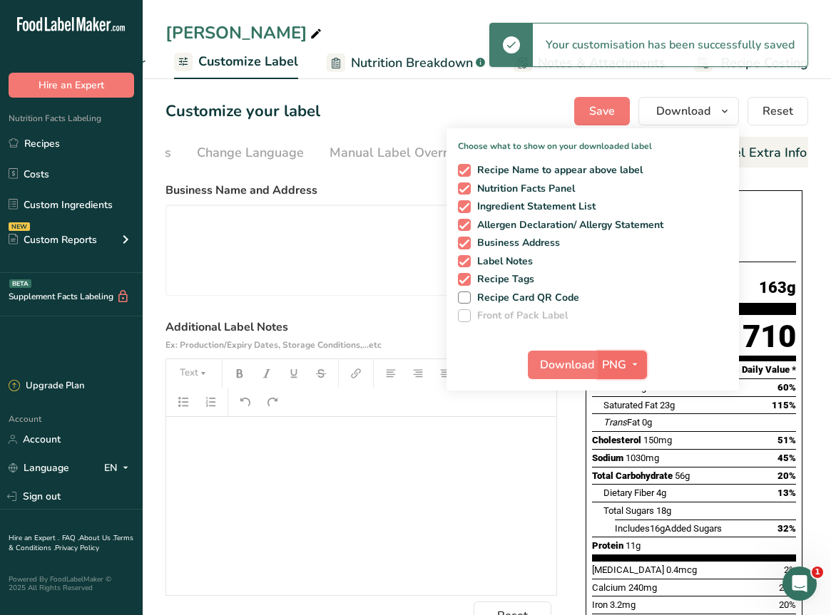
click at [630, 367] on icon "button" at bounding box center [634, 365] width 11 height 18
click at [635, 462] on link "PDF" at bounding box center [624, 465] width 46 height 24
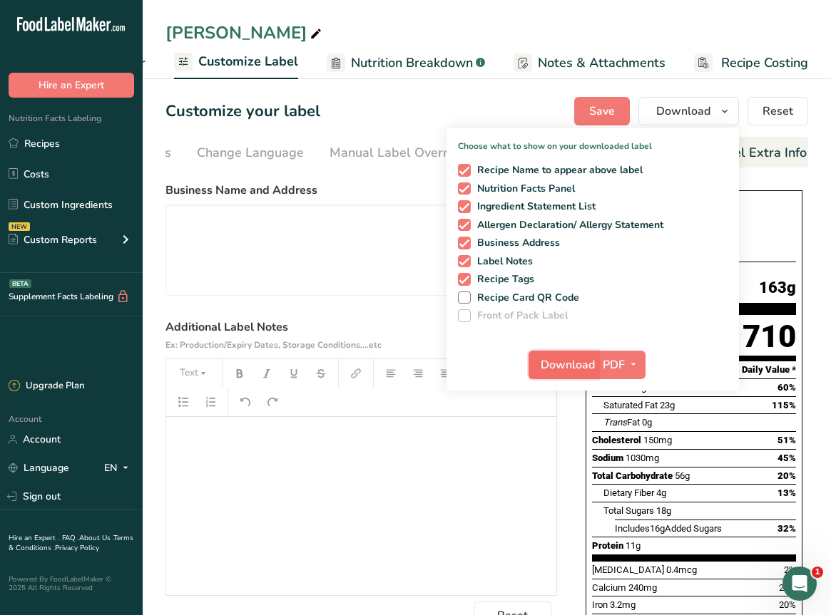
click at [576, 372] on span "Download" at bounding box center [568, 365] width 54 height 17
click at [252, 517] on div "﻿" at bounding box center [361, 506] width 390 height 178
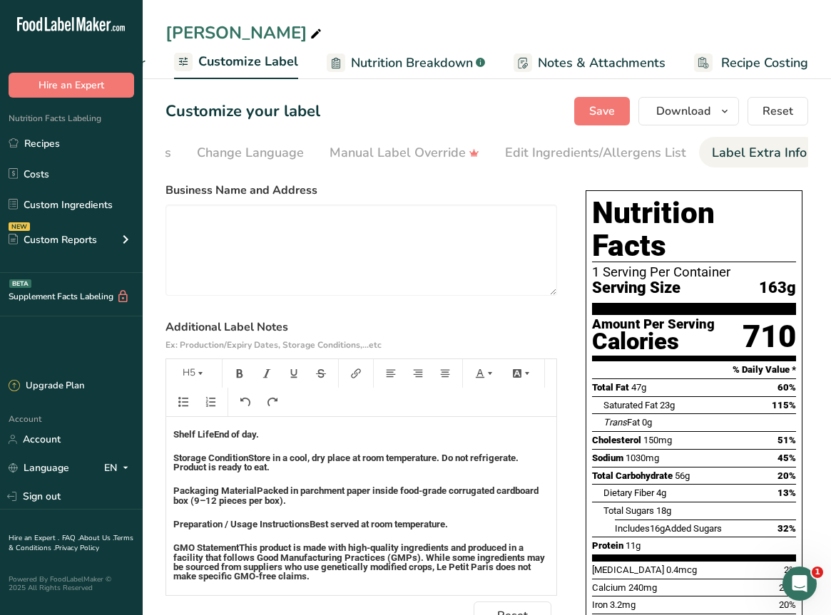
scroll to position [69, 0]
click at [585, 120] on button "Save" at bounding box center [602, 111] width 56 height 29
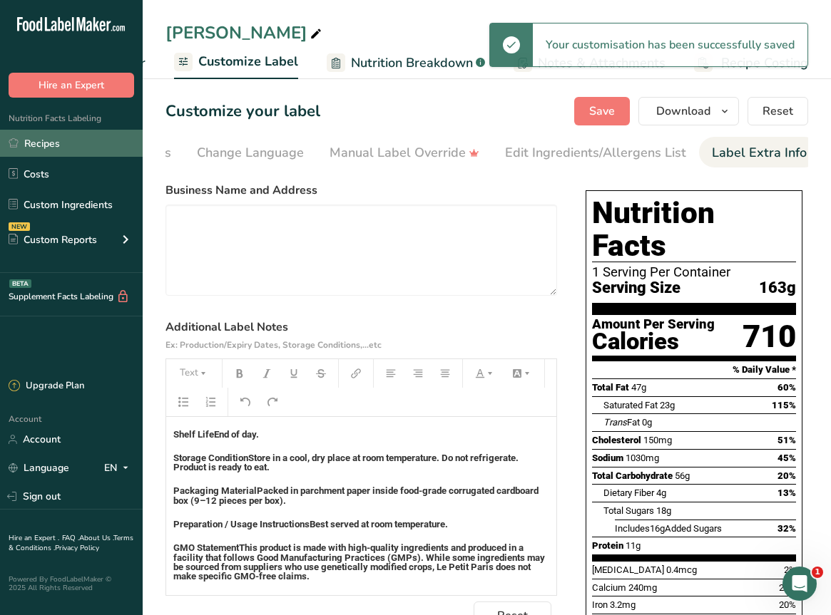
click at [50, 141] on link "Recipes" at bounding box center [71, 143] width 143 height 27
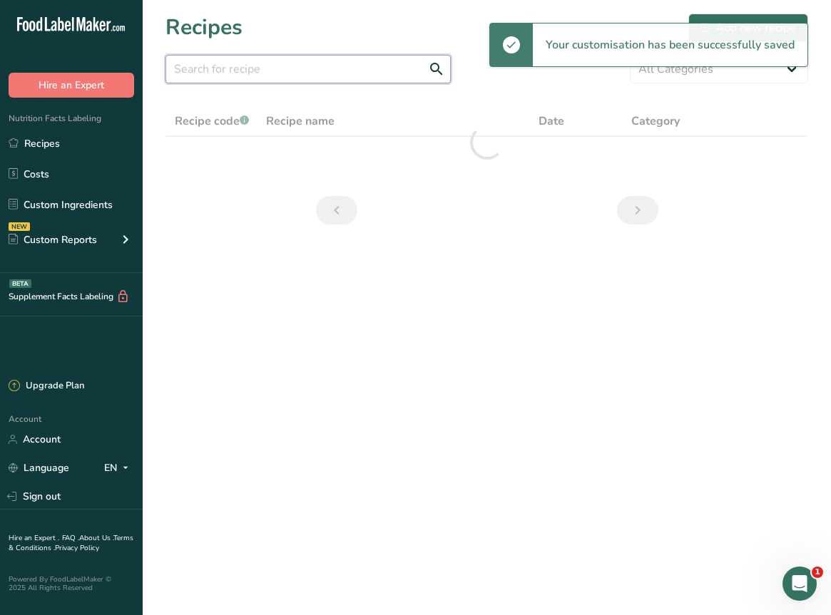
click at [295, 69] on input "text" at bounding box center [307, 69] width 285 height 29
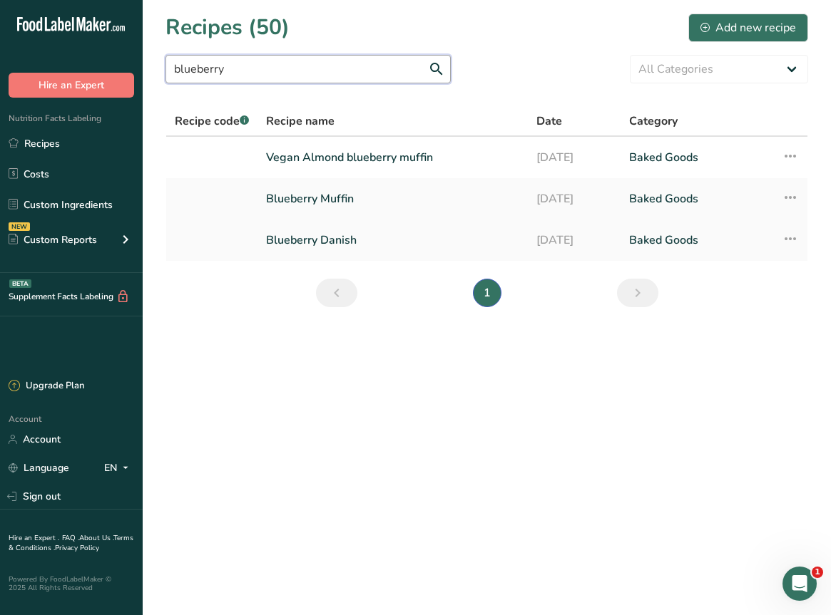
type input "blueberry"
click at [359, 247] on link "Blueberry Danish" at bounding box center [392, 240] width 253 height 30
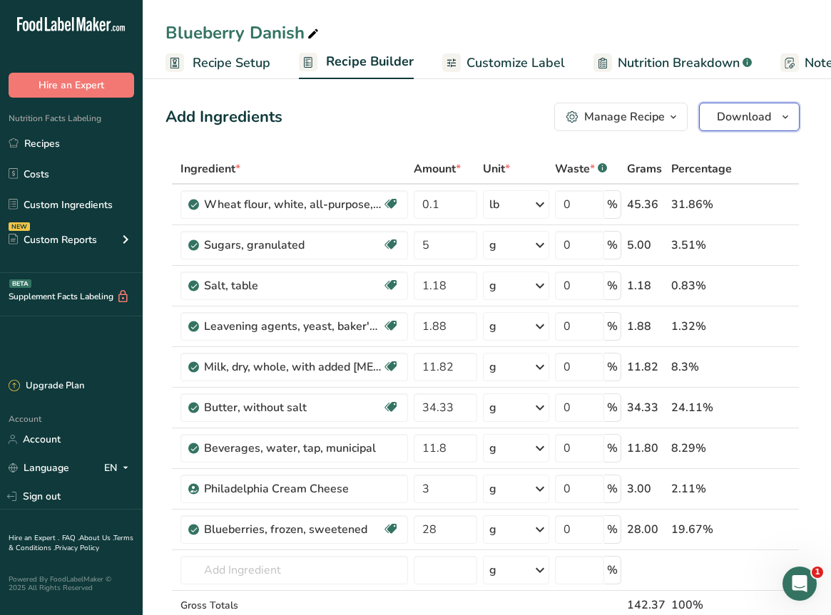
click at [762, 119] on span "Download" at bounding box center [744, 116] width 54 height 17
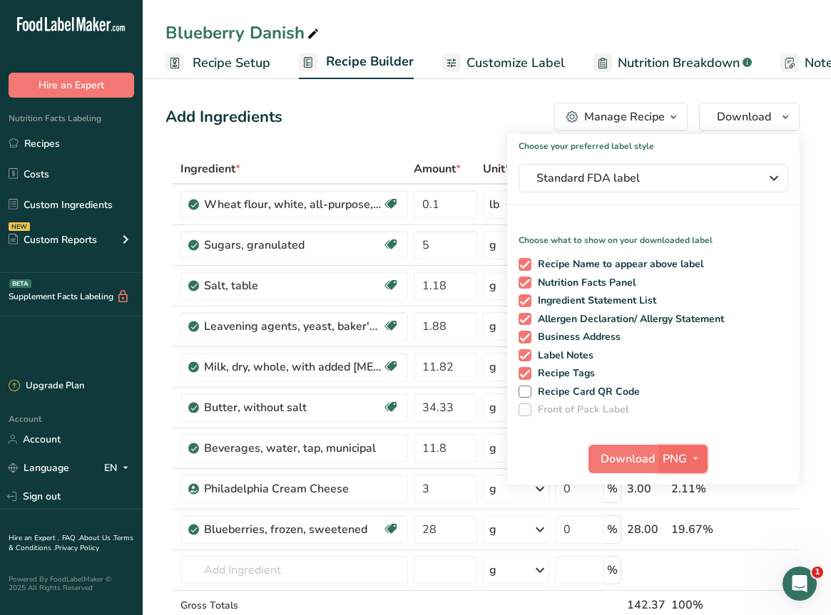
click at [690, 468] on button "PNG" at bounding box center [682, 459] width 49 height 29
click at [682, 561] on link "PDF" at bounding box center [685, 559] width 46 height 24
click at [624, 459] on span "Download" at bounding box center [628, 459] width 54 height 17
click at [65, 148] on link "Recipes" at bounding box center [71, 143] width 143 height 27
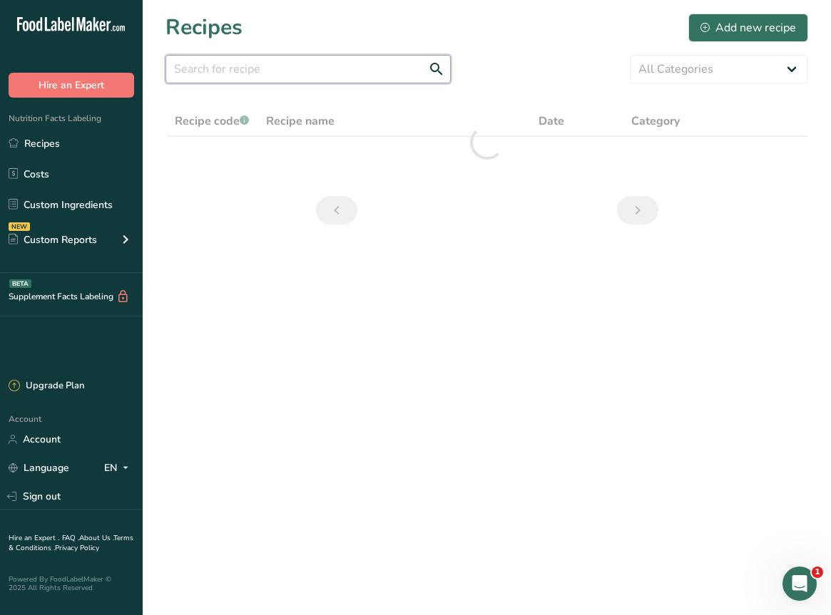
click at [290, 73] on input "text" at bounding box center [307, 69] width 285 height 29
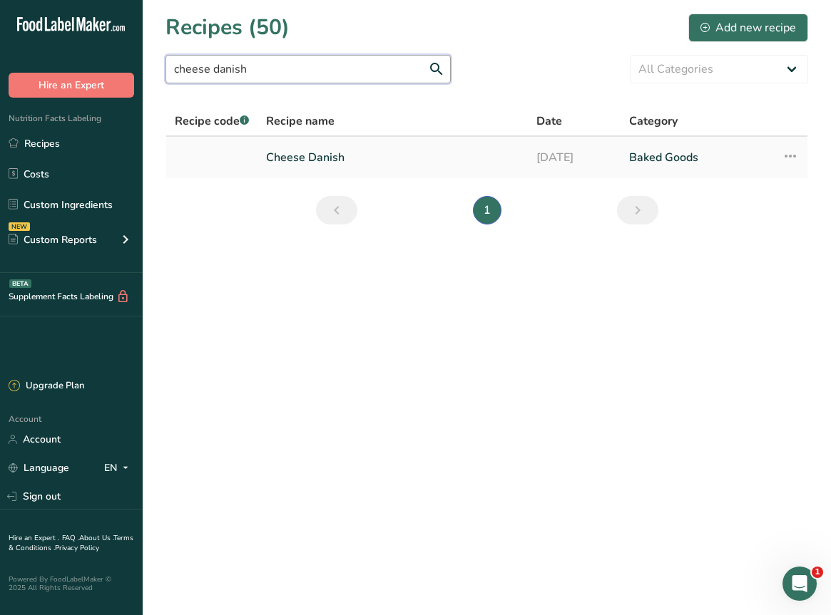
type input "cheese danish"
click at [361, 158] on link "Cheese Danish" at bounding box center [392, 158] width 253 height 30
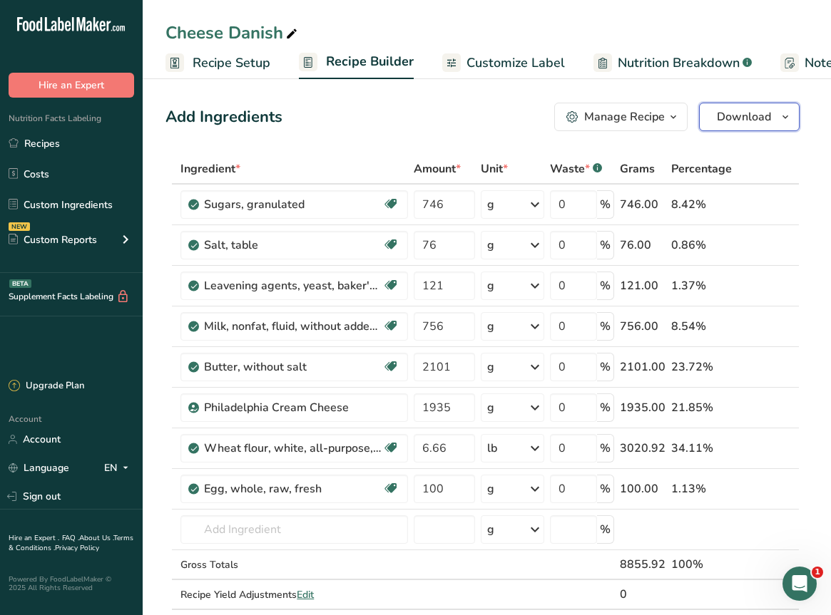
click at [762, 114] on span "Download" at bounding box center [744, 116] width 54 height 17
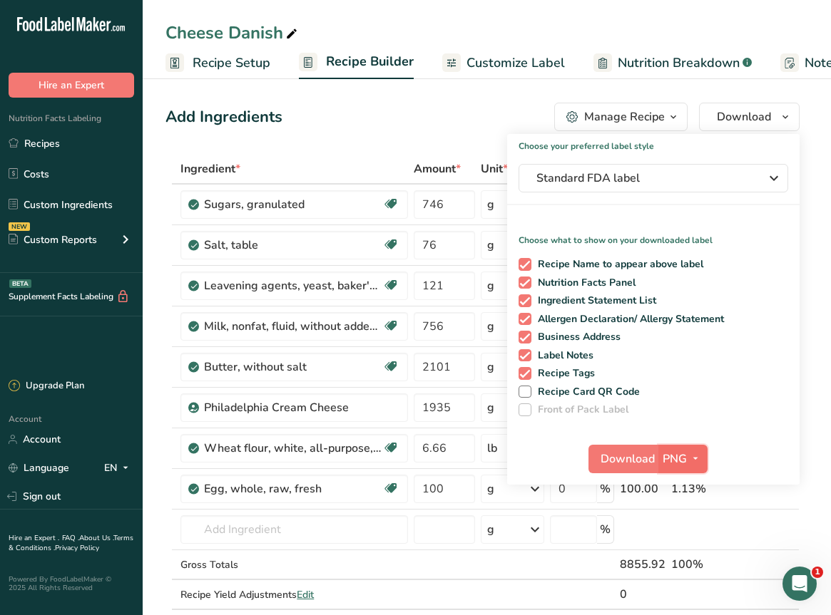
click at [700, 459] on icon "button" at bounding box center [695, 459] width 11 height 18
click at [690, 551] on link "PDF" at bounding box center [685, 559] width 46 height 24
click at [634, 454] on span "Download" at bounding box center [628, 459] width 54 height 17
click at [54, 144] on link "Recipes" at bounding box center [71, 143] width 143 height 27
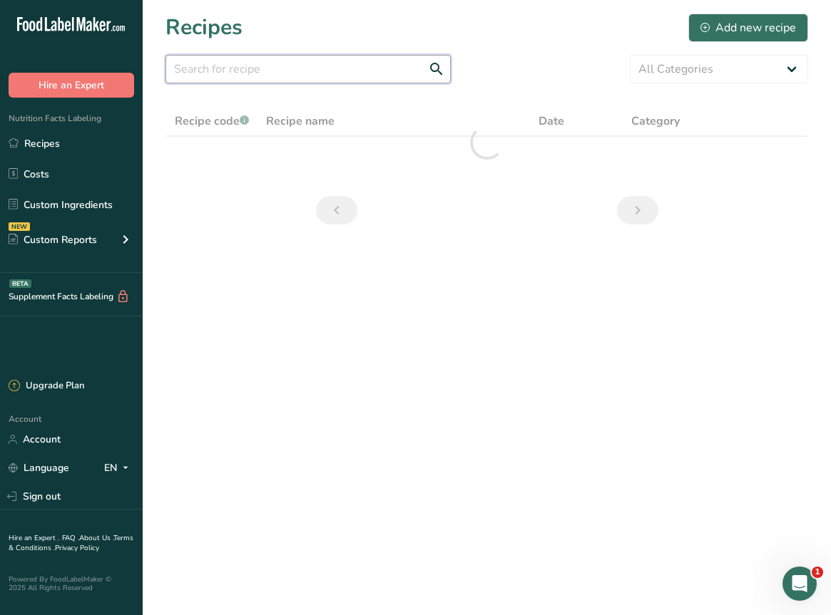
click at [356, 71] on input "text" at bounding box center [307, 69] width 285 height 29
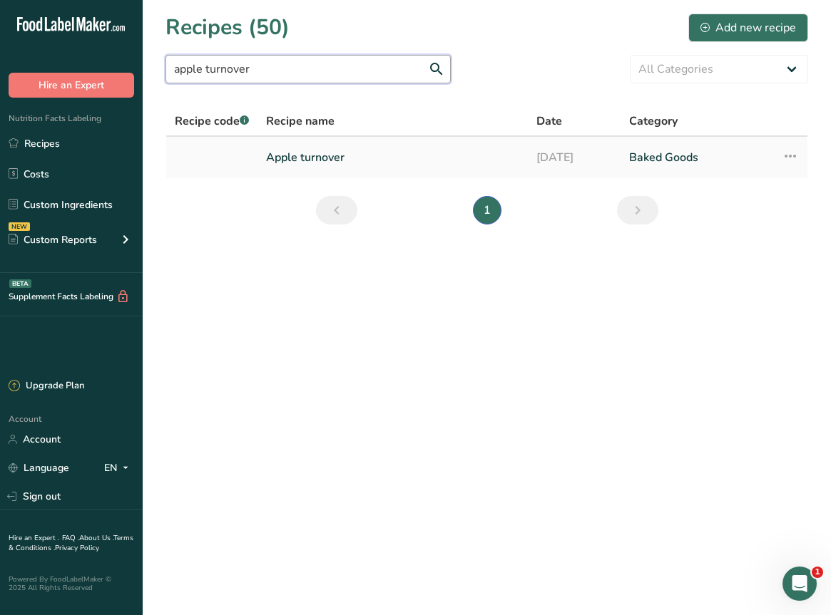
type input "apple turnover"
click at [352, 158] on link "Apple turnover" at bounding box center [392, 158] width 253 height 30
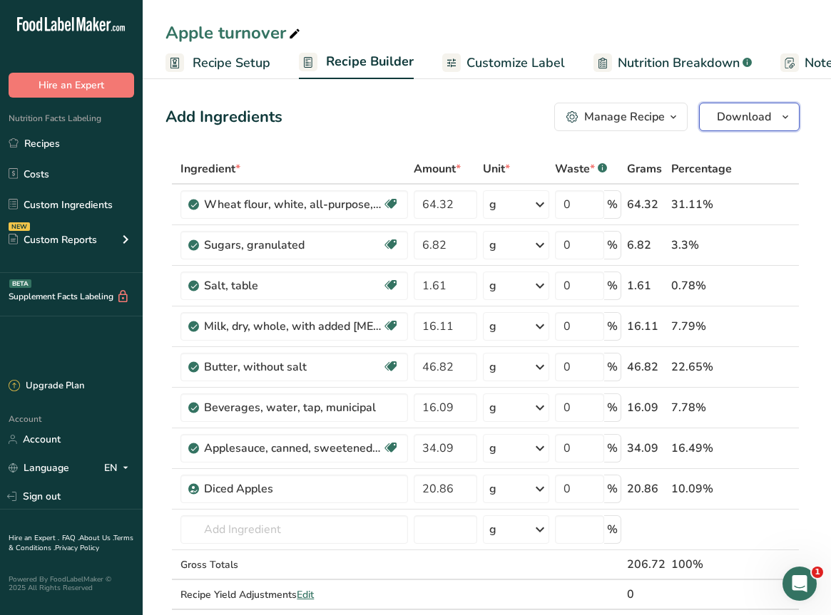
click at [784, 104] on button "Download" at bounding box center [749, 117] width 101 height 29
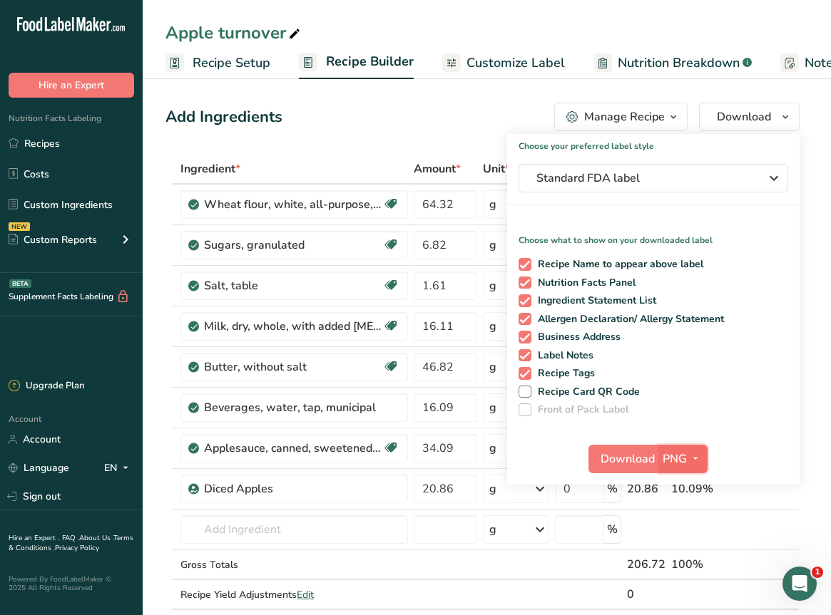
click at [703, 464] on span "button" at bounding box center [695, 459] width 17 height 17
click at [671, 556] on link "PDF" at bounding box center [685, 559] width 46 height 24
click at [625, 466] on span "Download" at bounding box center [628, 459] width 54 height 17
